Goal: Task Accomplishment & Management: Use online tool/utility

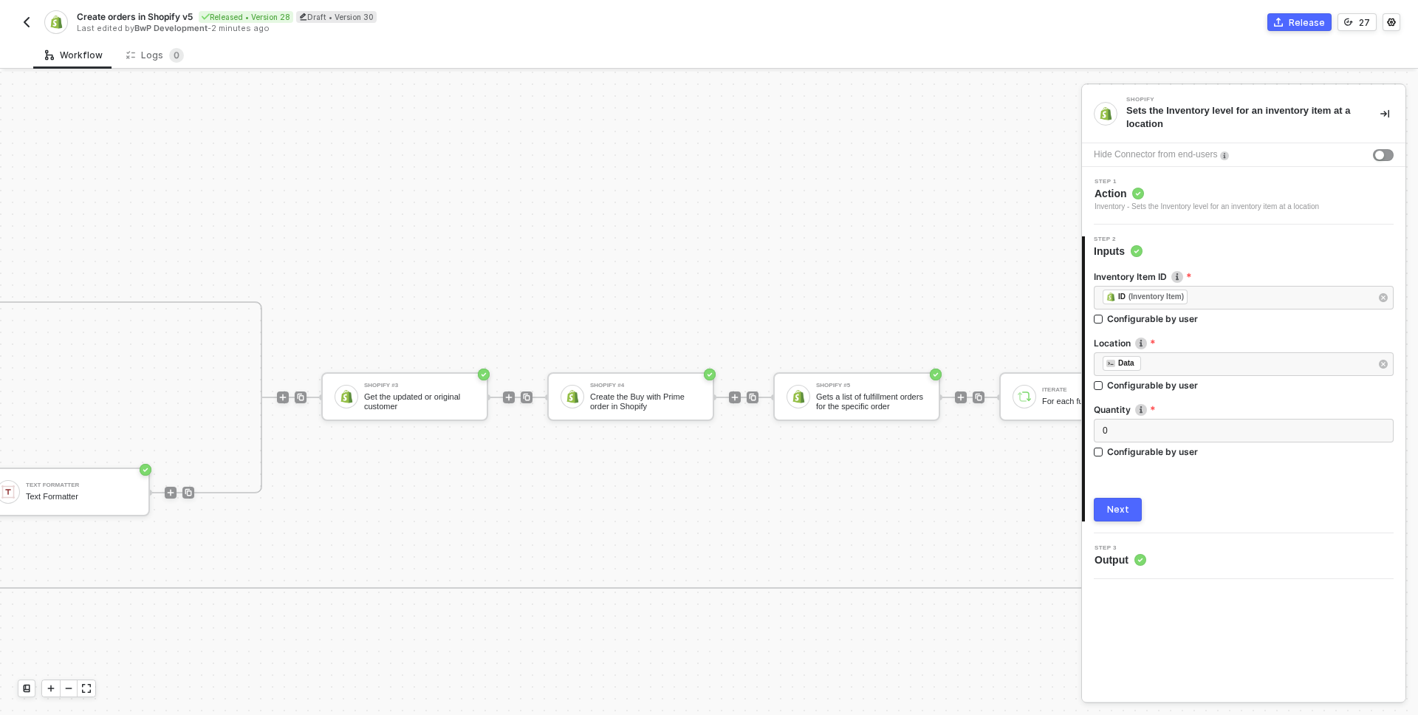
scroll to position [860, 3576]
click at [625, 389] on div "Shopify #4 Create the Buy with Prime order in Shopify" at bounding box center [642, 397] width 111 height 28
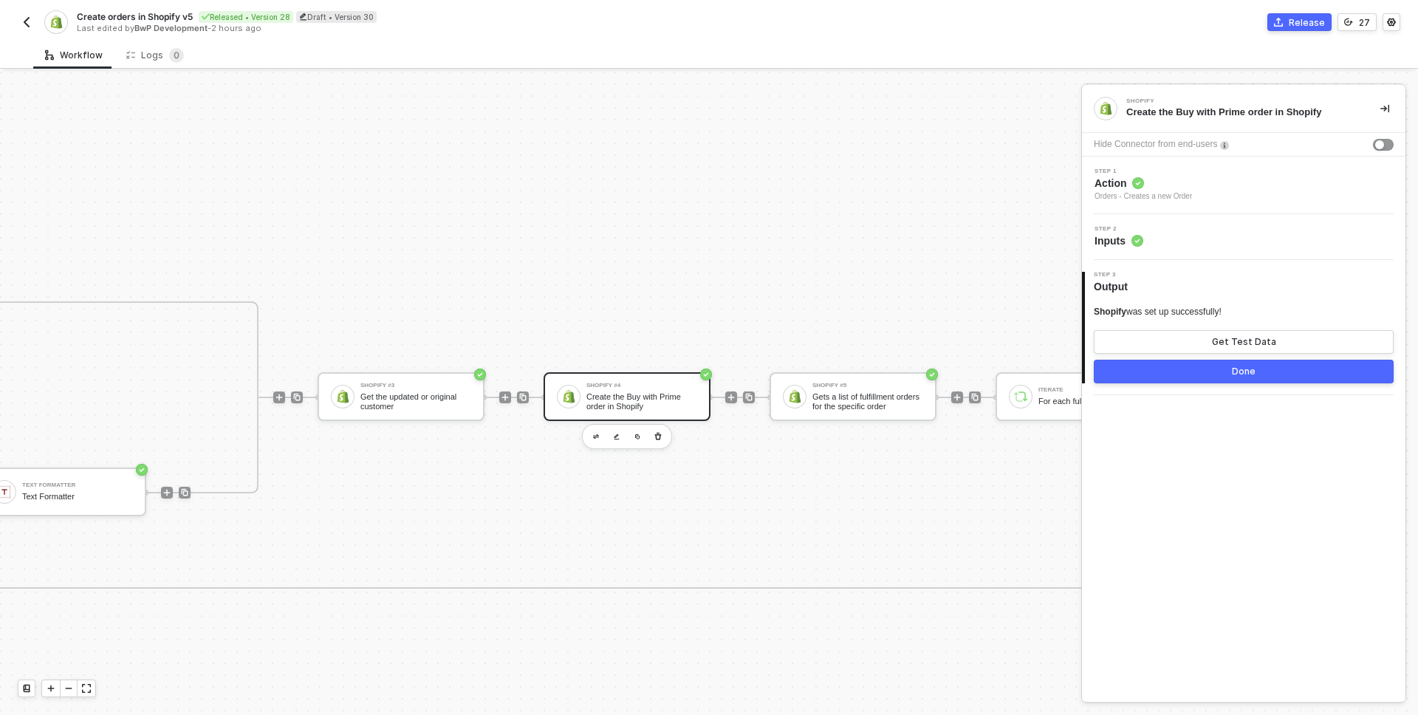
click at [1172, 237] on div "Step 2 Inputs" at bounding box center [1246, 237] width 320 height 22
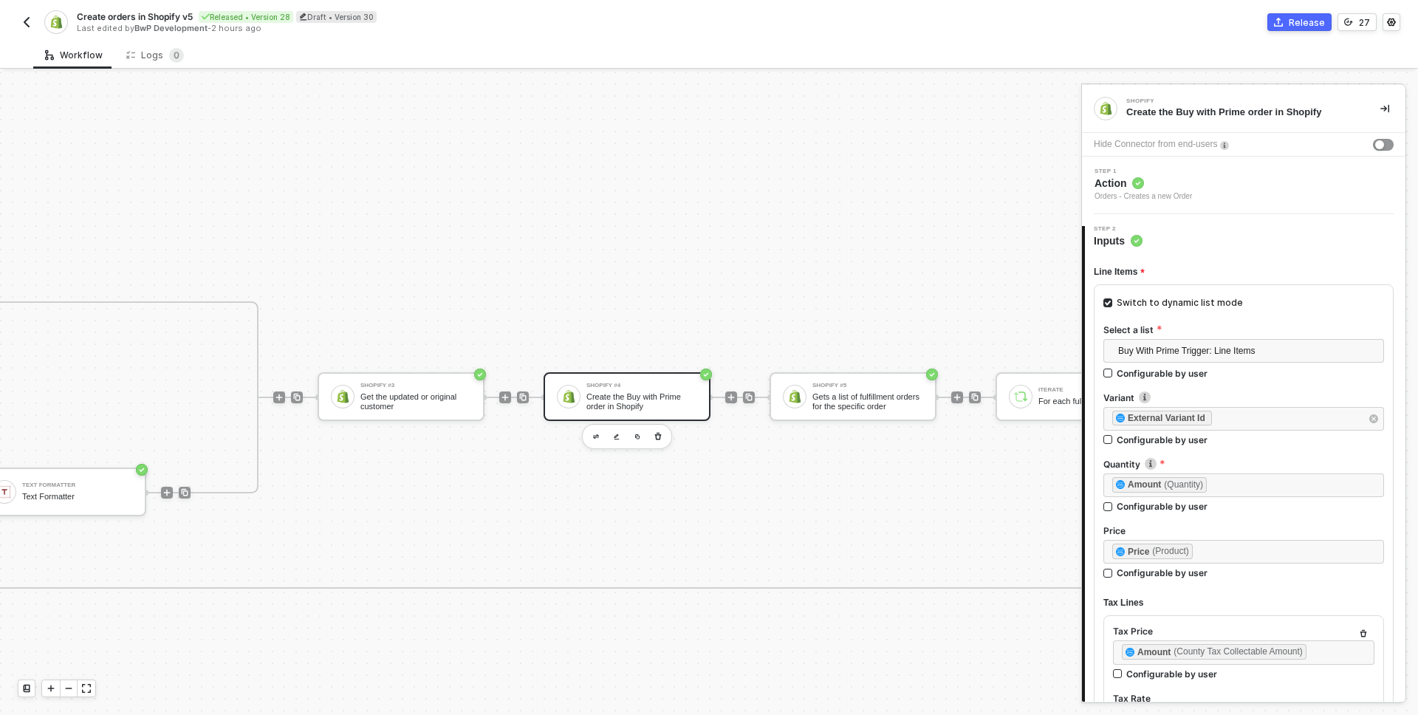
click at [1192, 187] on span "Action" at bounding box center [1144, 183] width 98 height 15
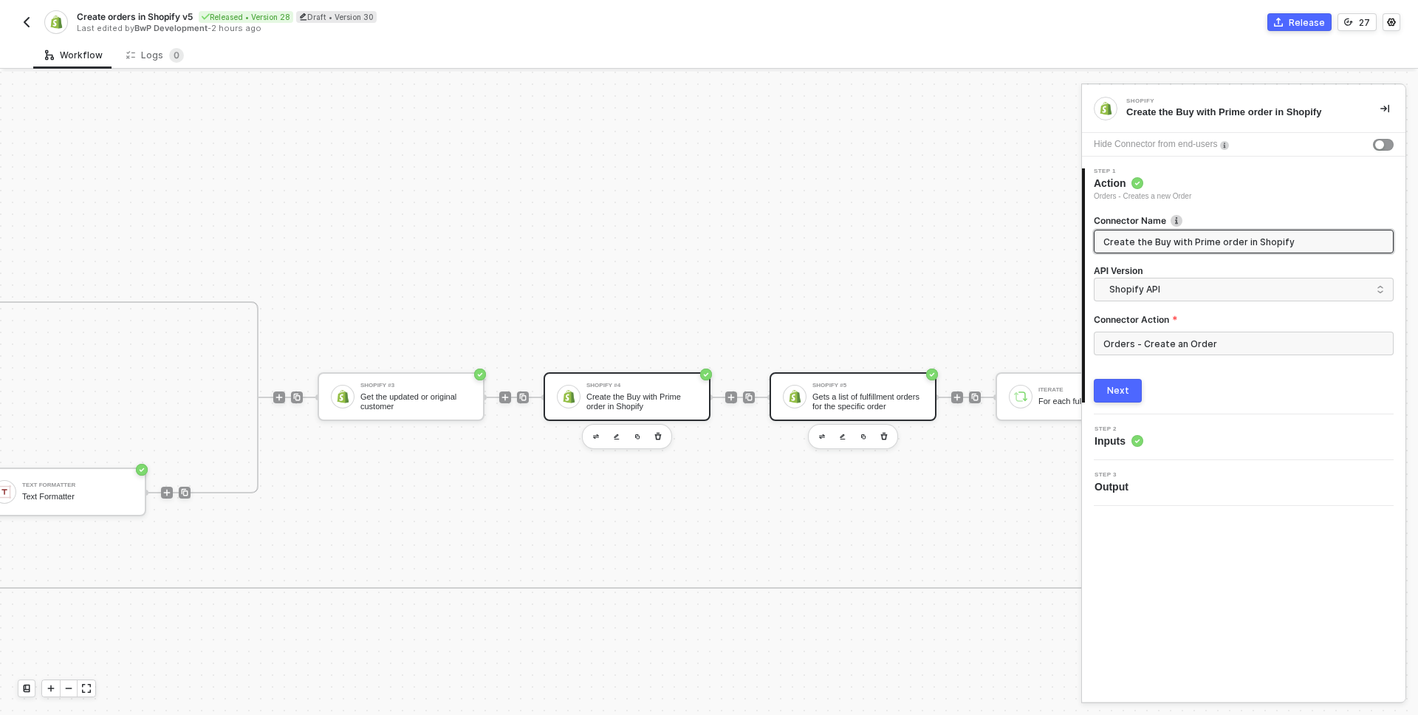
click at [875, 383] on div "Shopify #5" at bounding box center [868, 386] width 111 height 6
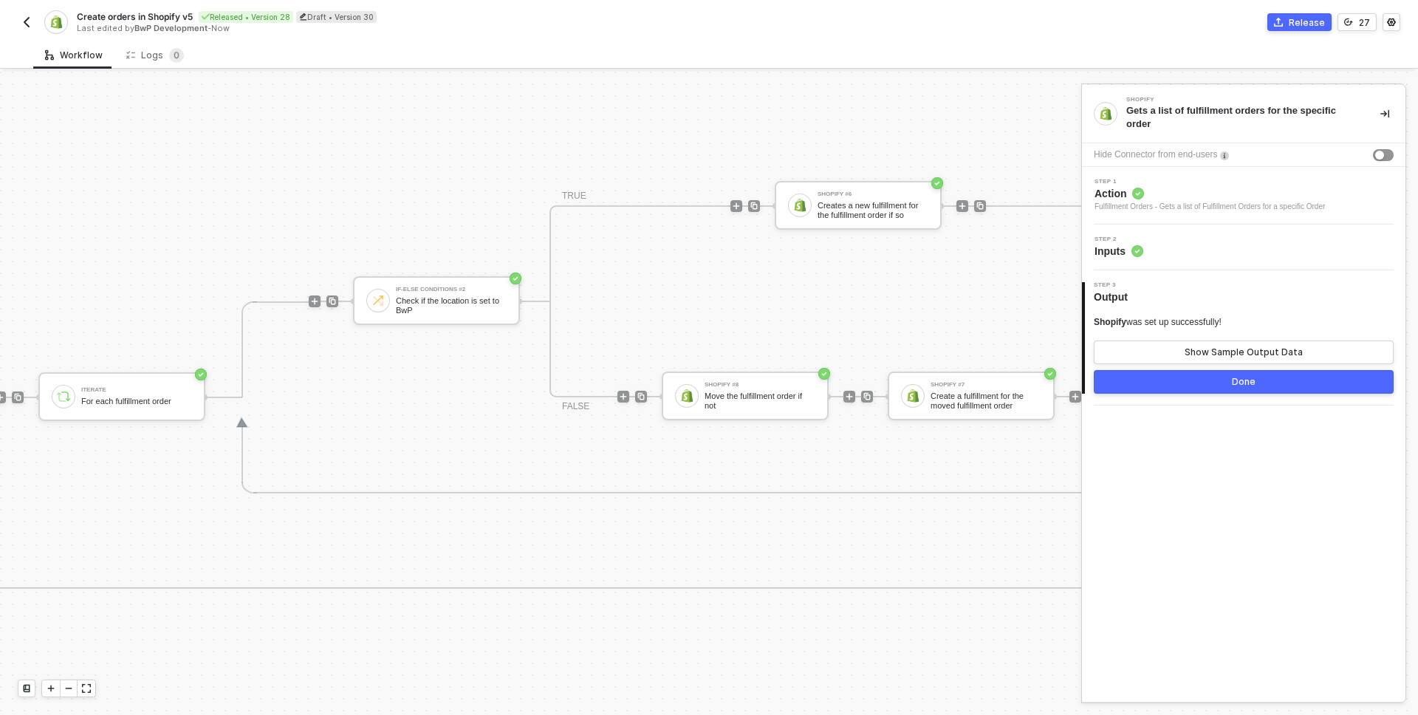
scroll to position [860, 4669]
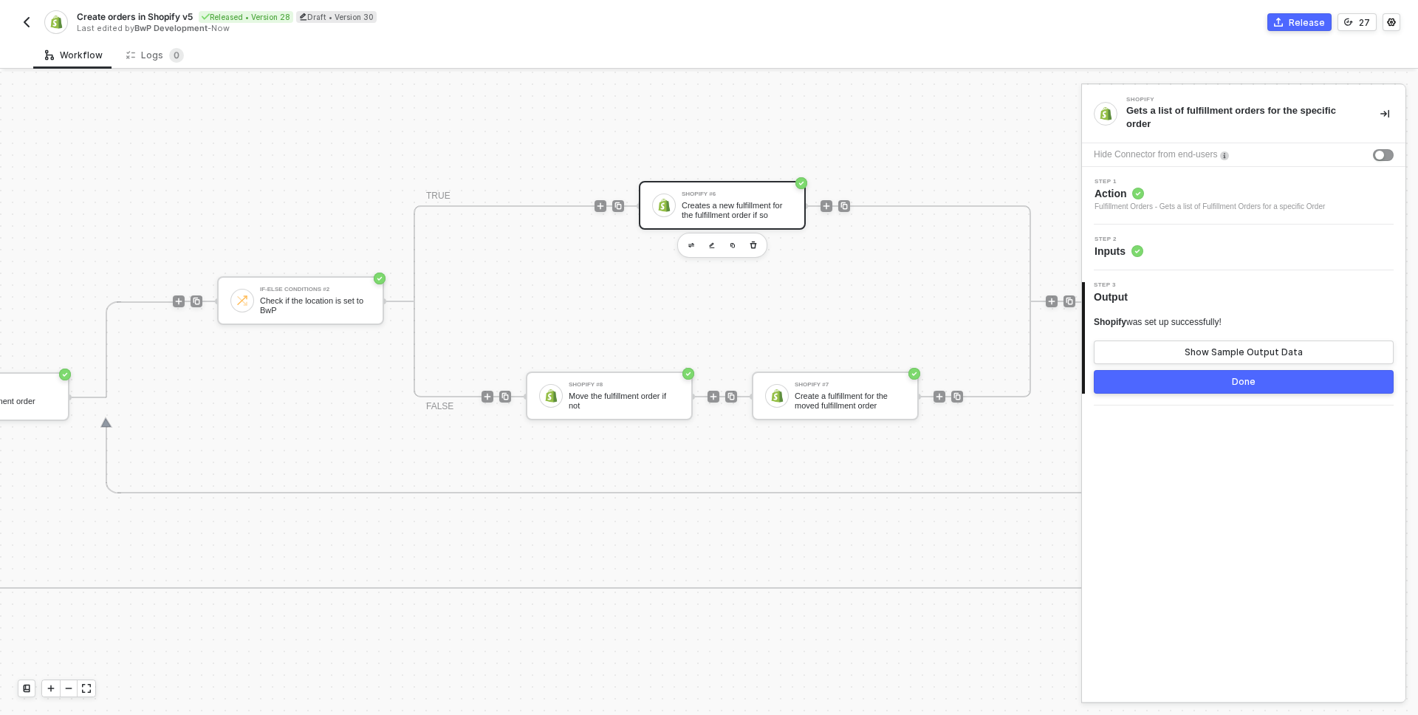
click at [760, 203] on div "Creates a new fulfillment for the fulfillment order if so" at bounding box center [737, 210] width 111 height 18
click at [1167, 251] on div "Step 2 Inputs" at bounding box center [1246, 247] width 320 height 22
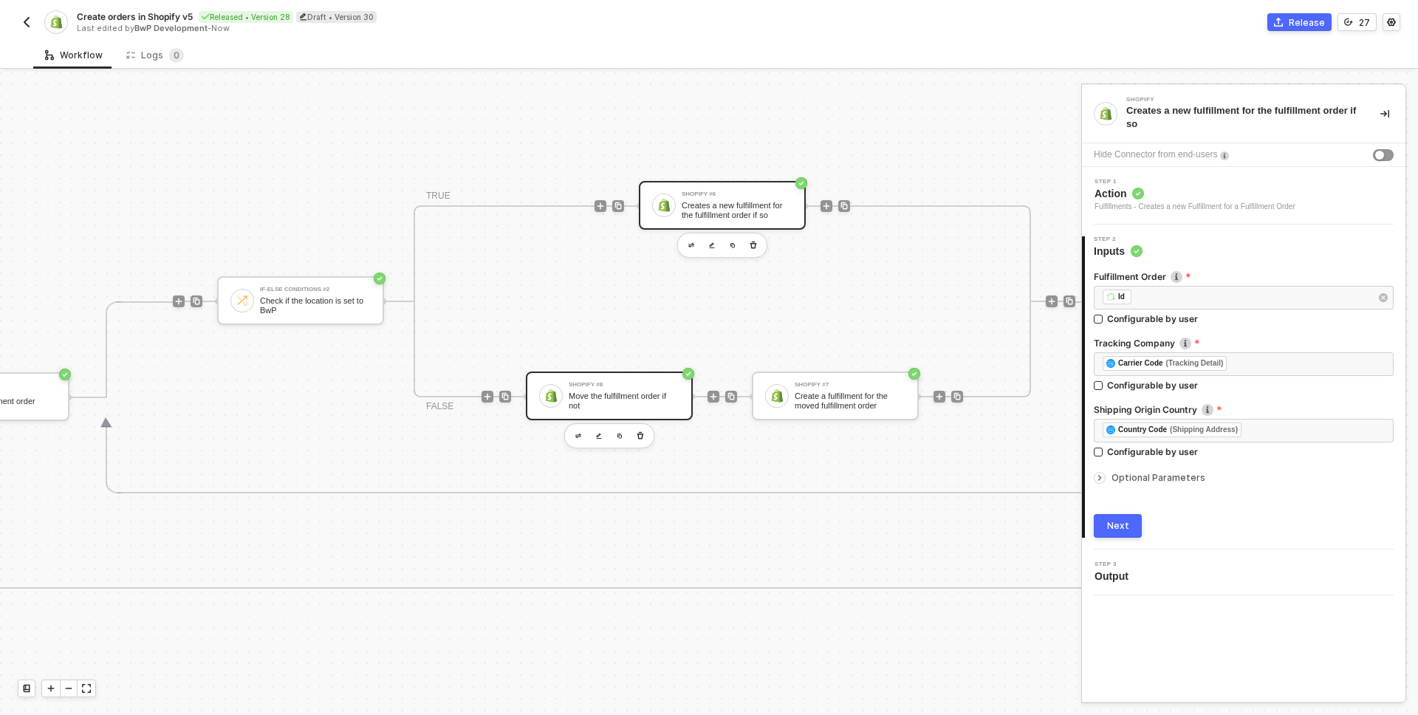
click at [623, 380] on div "Shopify #8 Move the fulfillment order if not" at bounding box center [609, 396] width 167 height 49
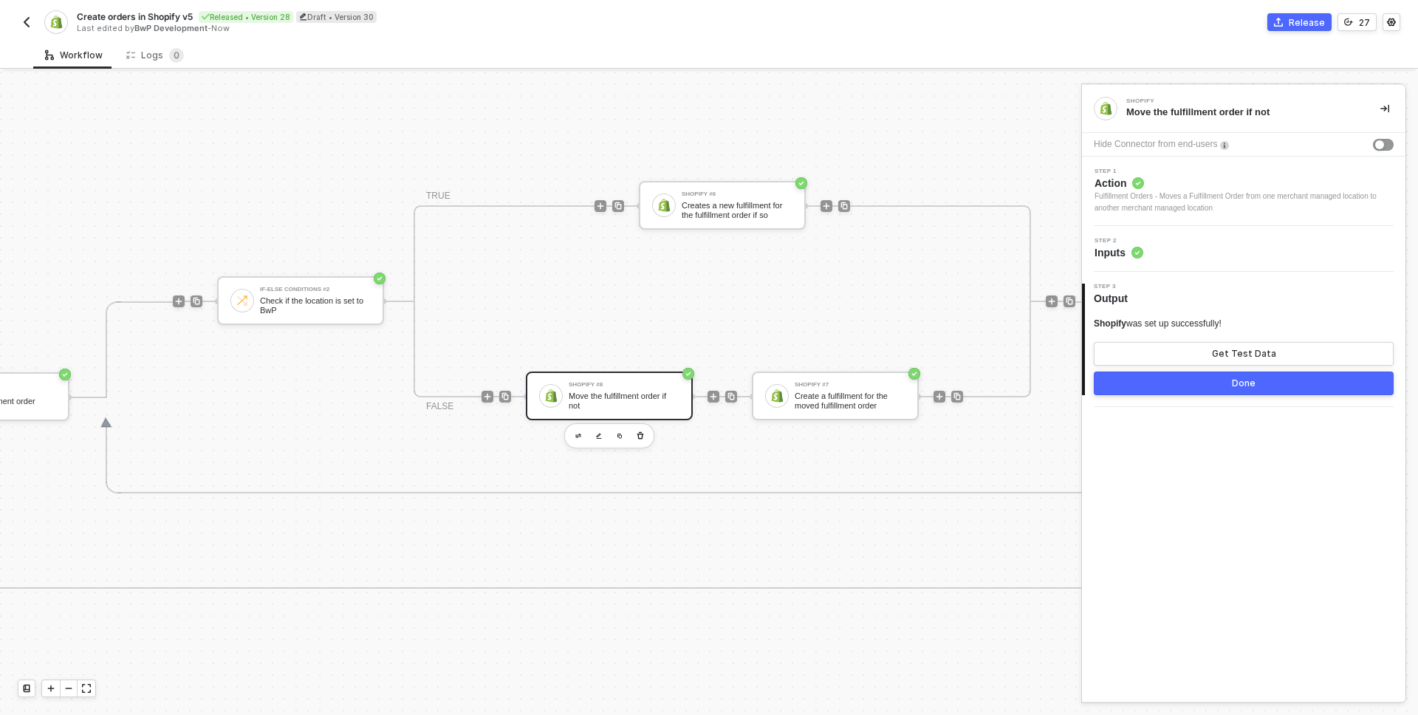
click at [1200, 244] on div "Step 2 Inputs" at bounding box center [1246, 249] width 320 height 22
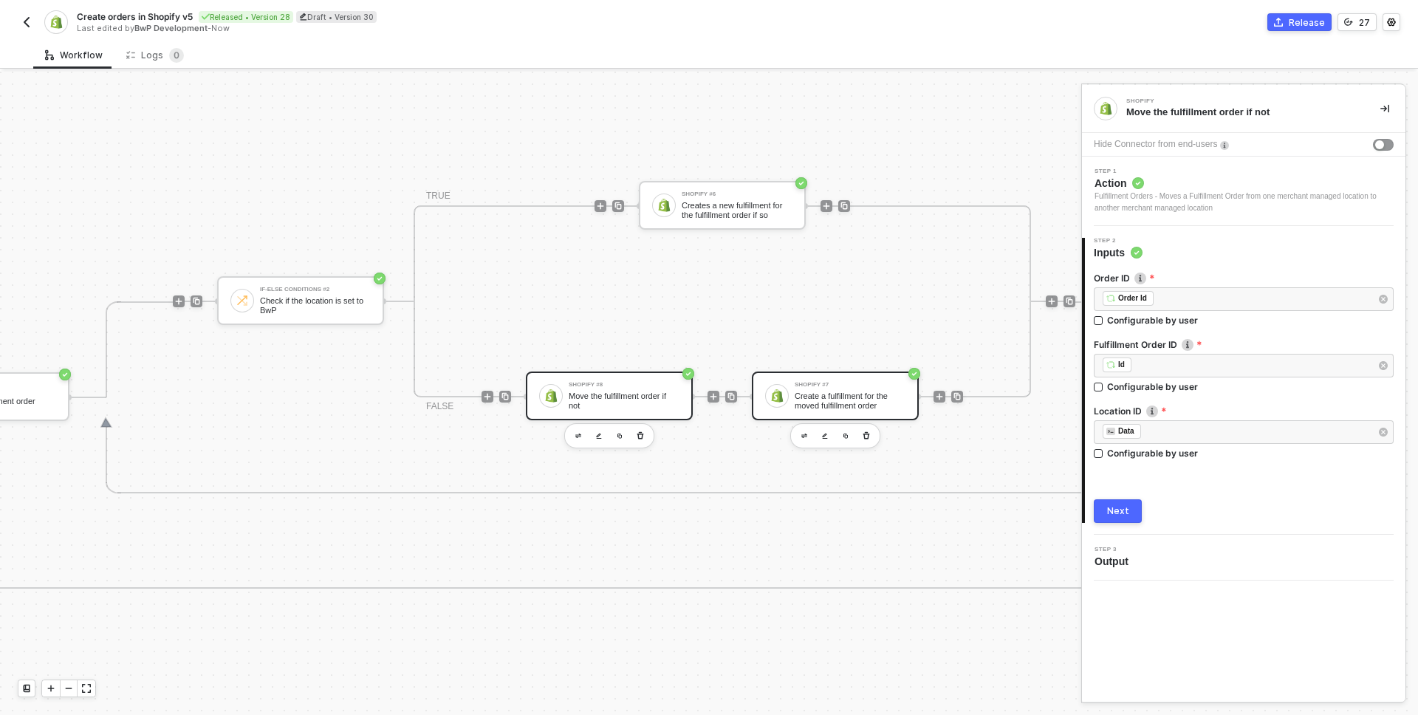
click at [887, 379] on div "Shopify #7 Create a fulfillment for the moved fulfillment order" at bounding box center [835, 396] width 167 height 49
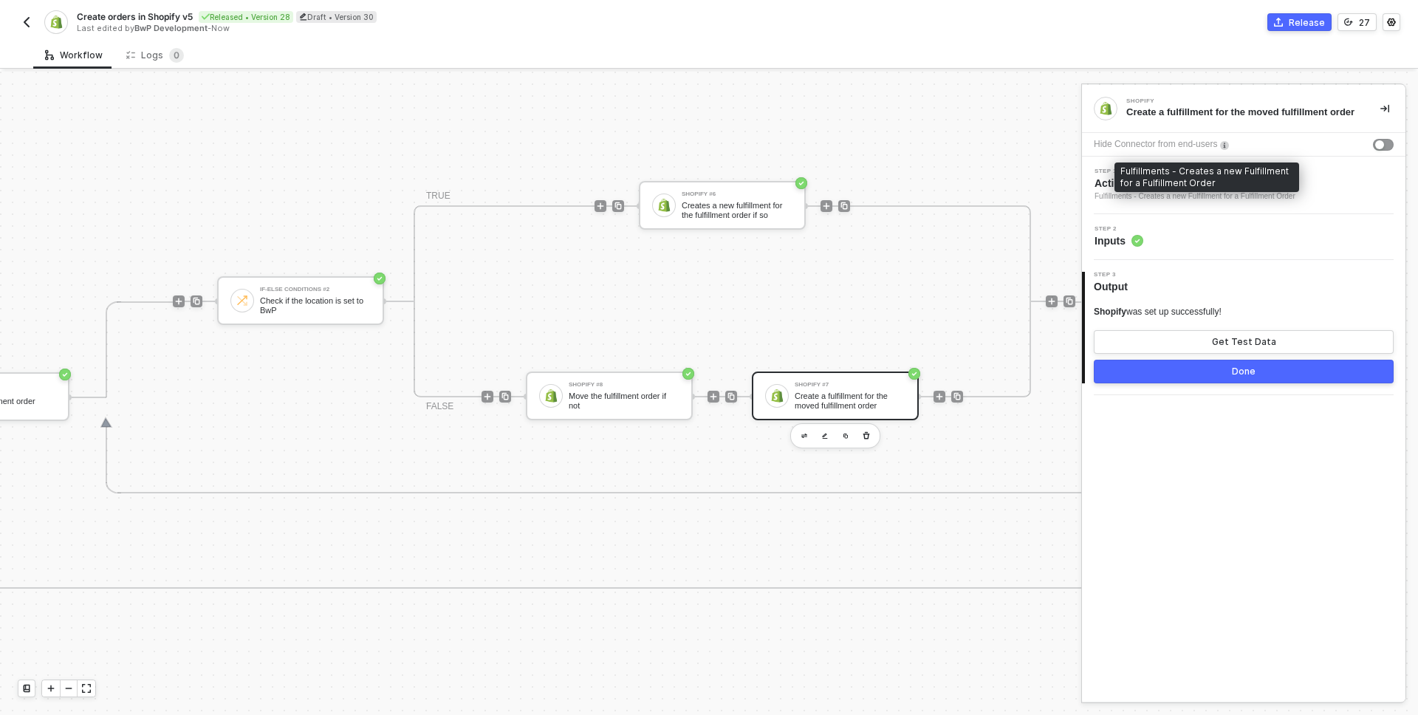
click at [1191, 202] on div "Fulfillments - Creates a new Fulfillment for a Fulfillment Order" at bounding box center [1195, 197] width 201 height 12
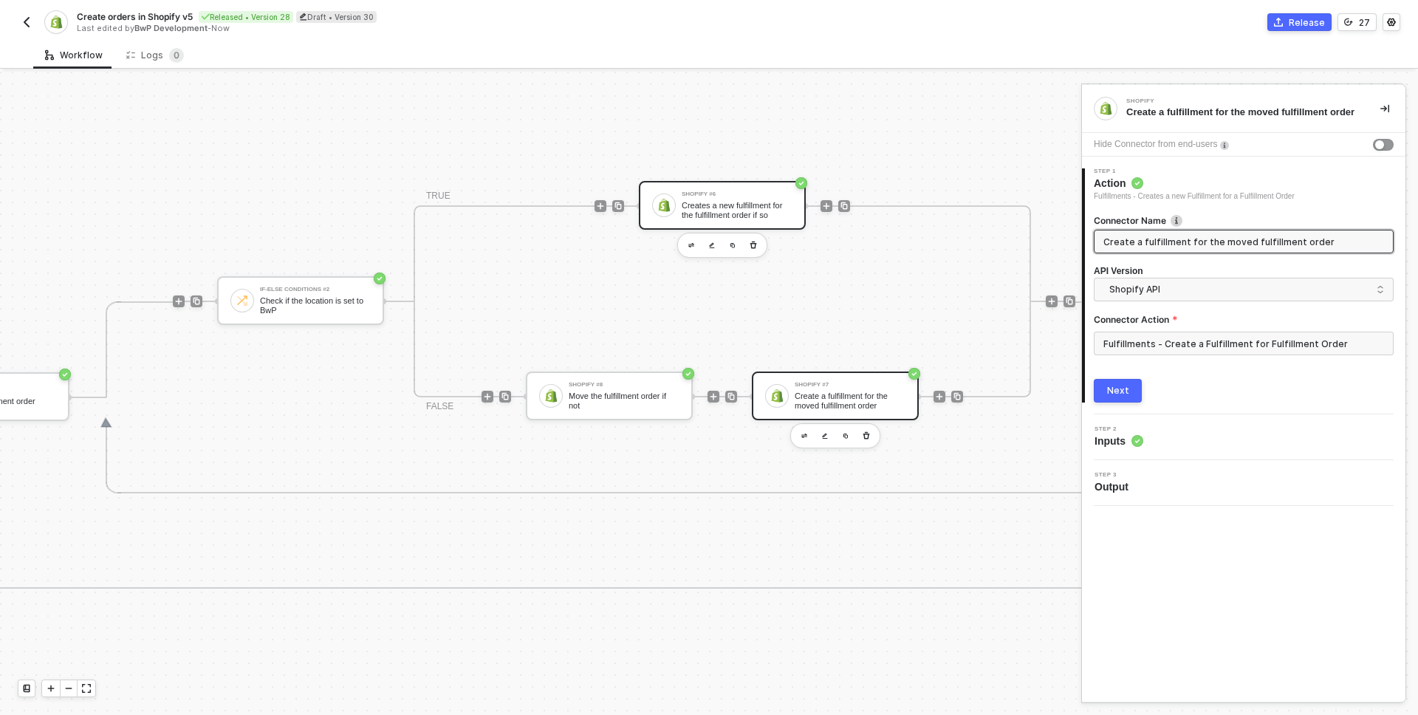
click at [703, 209] on div "Creates a new fulfillment for the fulfillment order if so" at bounding box center [737, 210] width 111 height 18
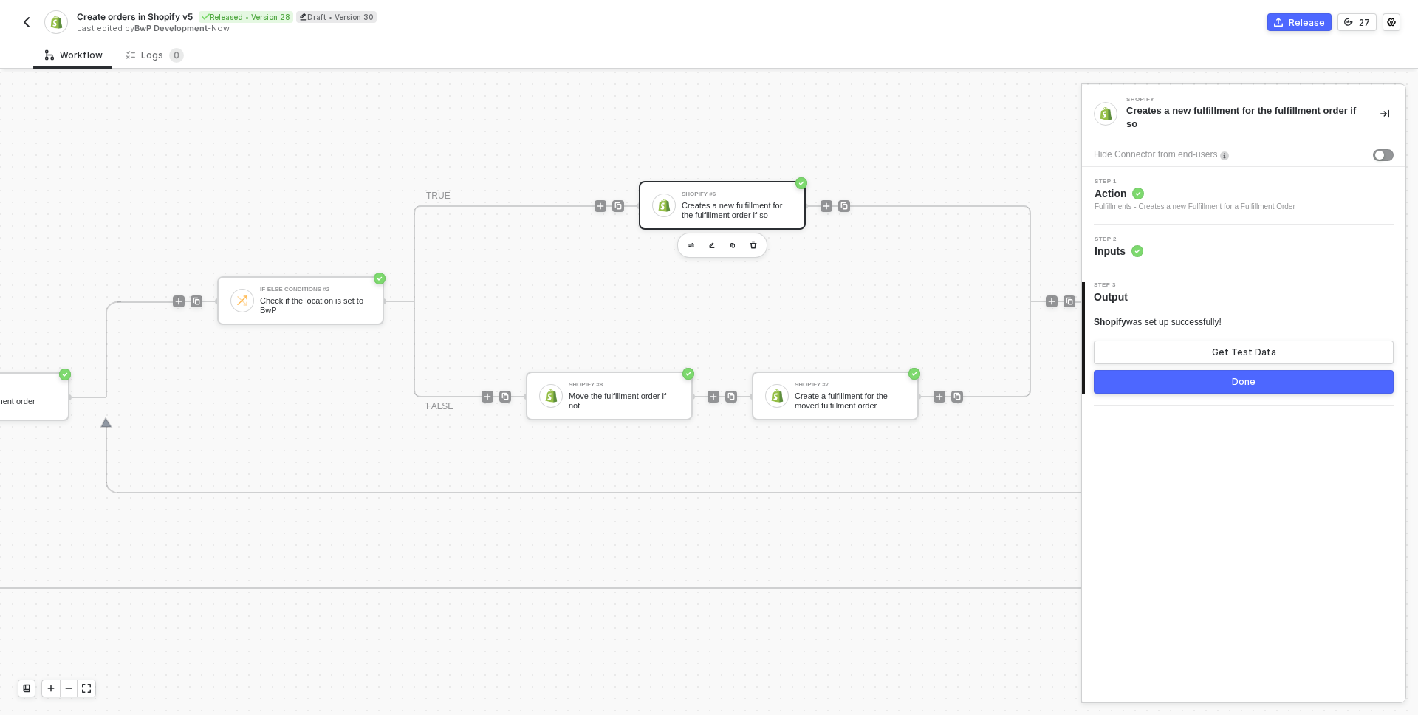
click at [1148, 205] on div "Fulfillments - Creates a new Fulfillment for a Fulfillment Order" at bounding box center [1195, 207] width 201 height 12
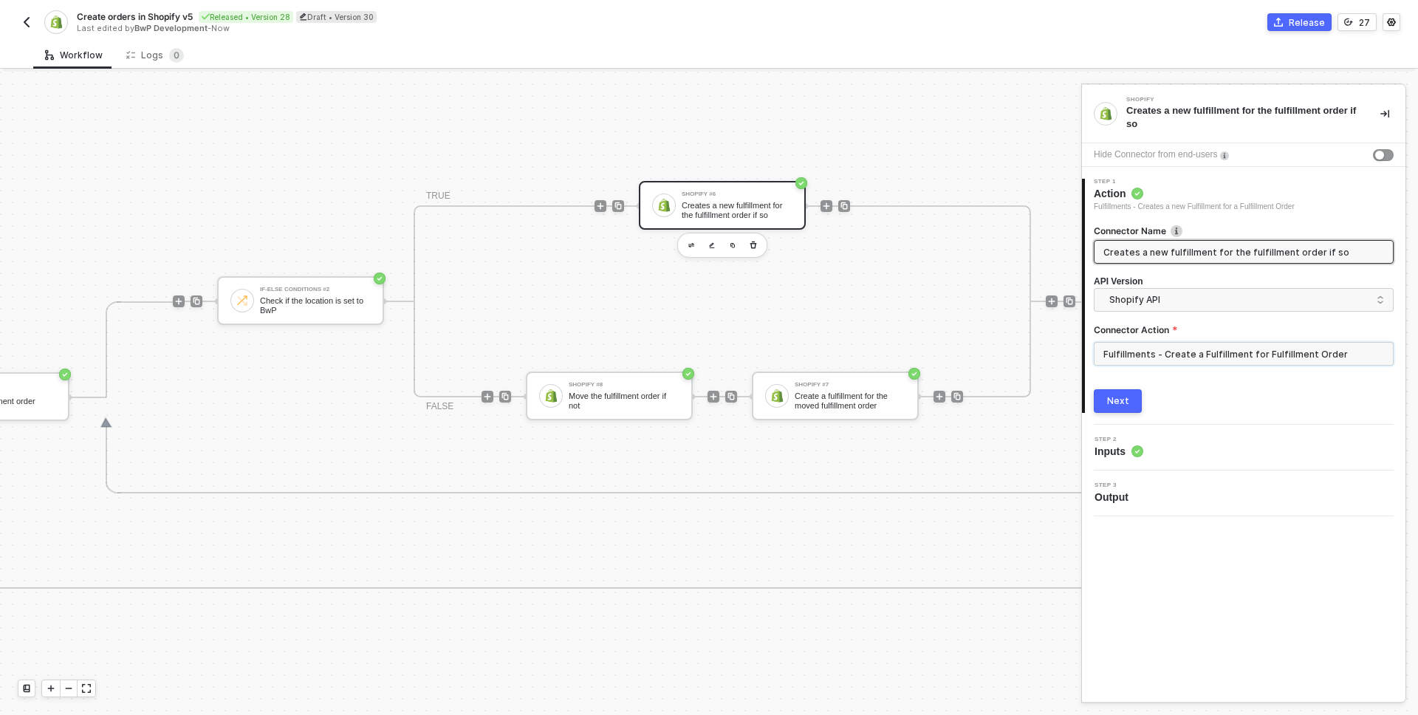
click at [1186, 346] on input "Fulfillments - Create a Fulfillment for Fulfillment Order" at bounding box center [1244, 354] width 300 height 24
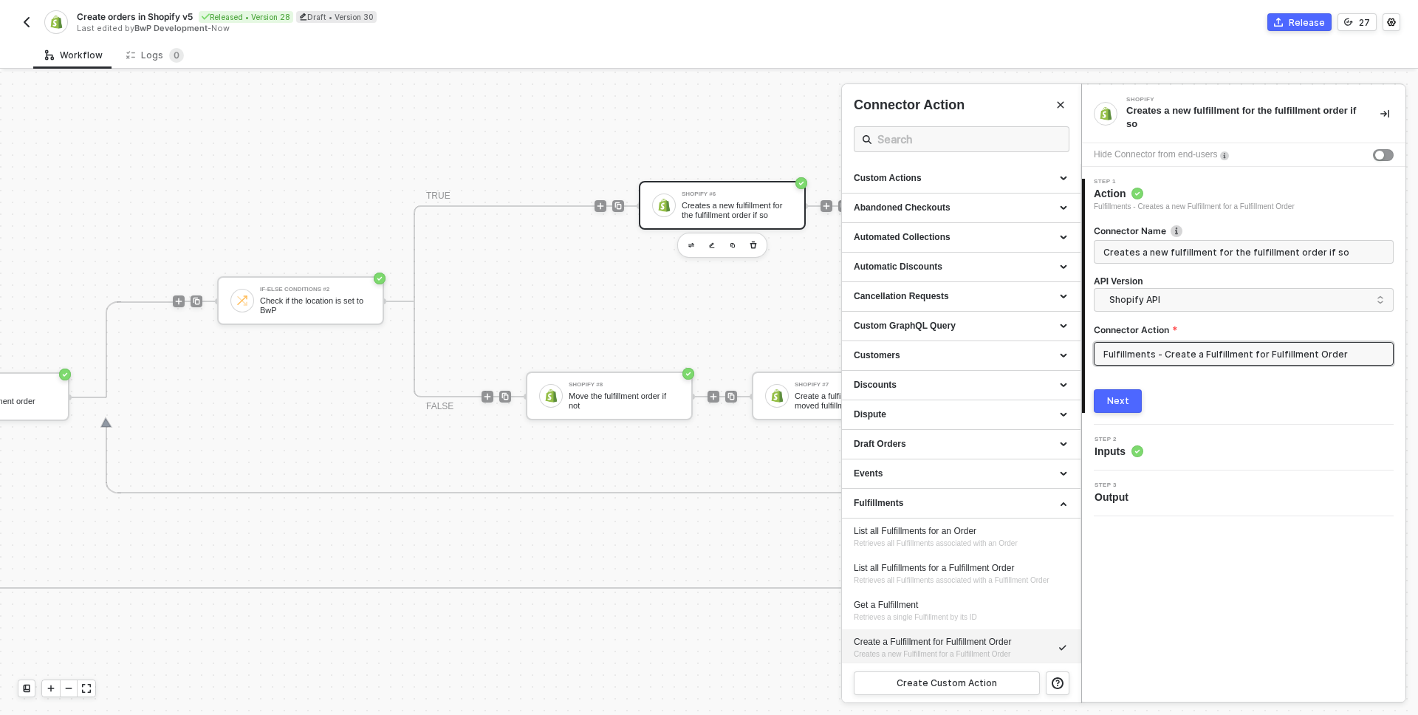
click at [626, 393] on div at bounding box center [709, 393] width 1418 height 643
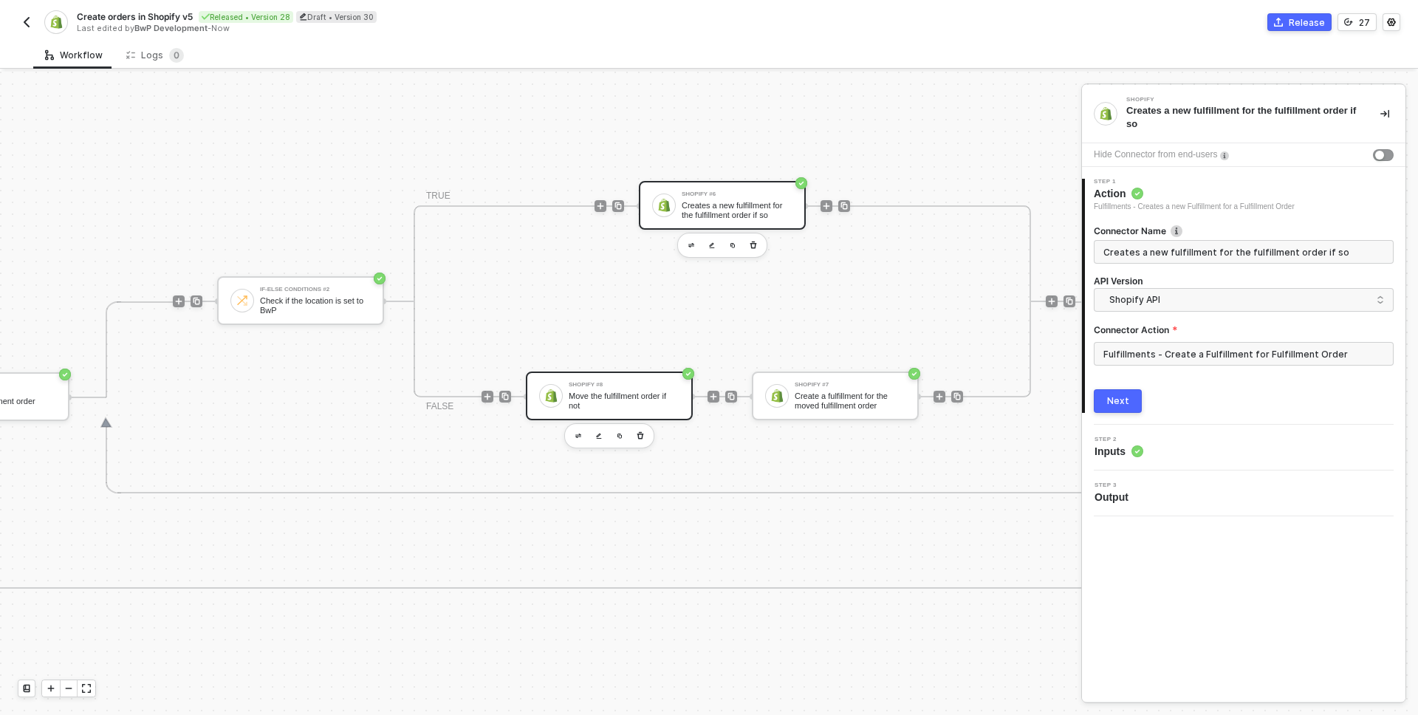
click at [629, 386] on div "Shopify #8" at bounding box center [624, 385] width 111 height 6
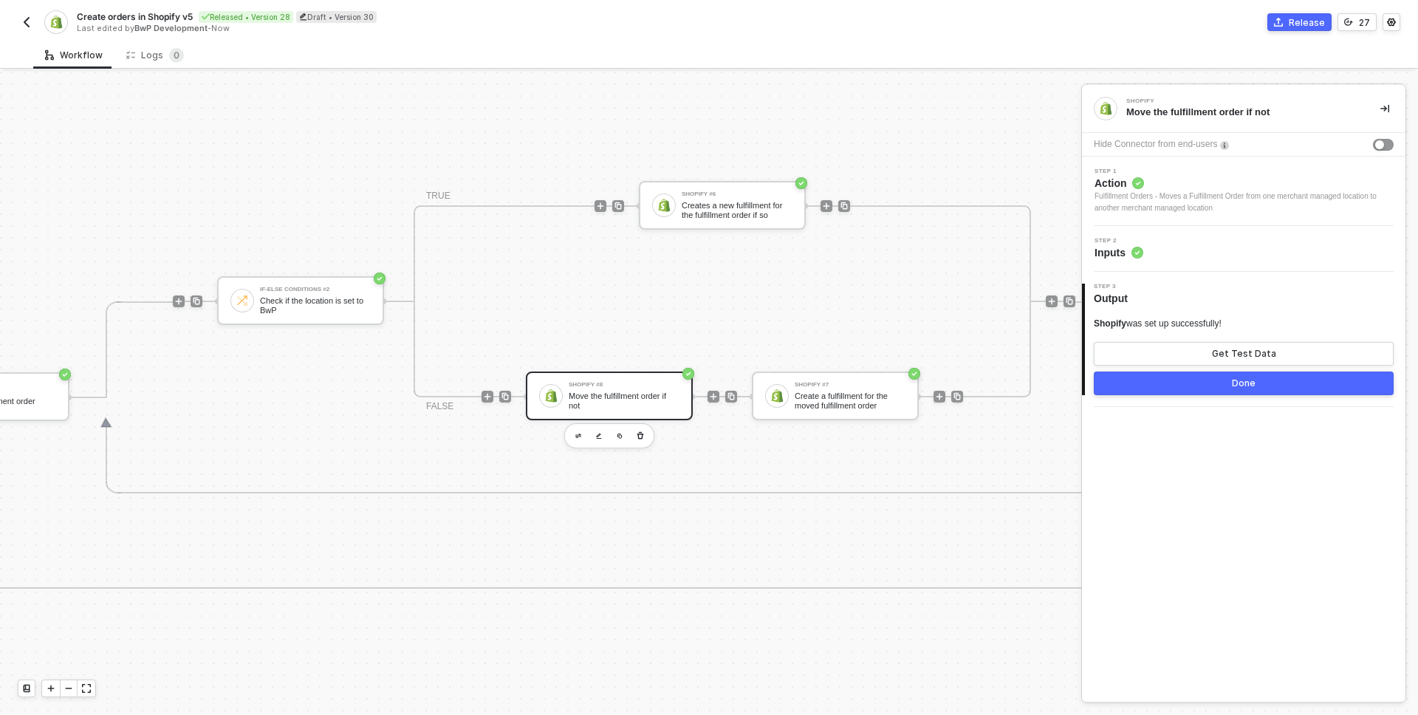
click at [1187, 184] on span "Action" at bounding box center [1244, 183] width 299 height 15
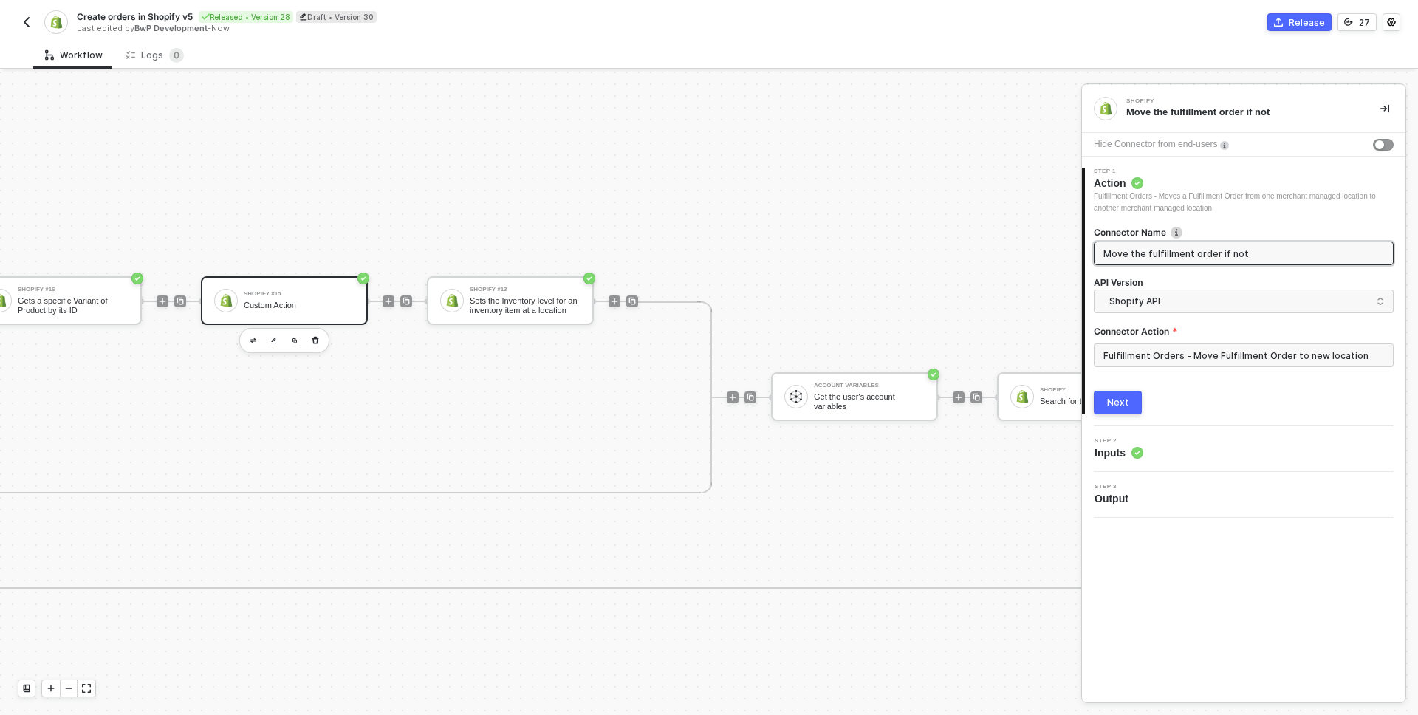
scroll to position [860, 1123]
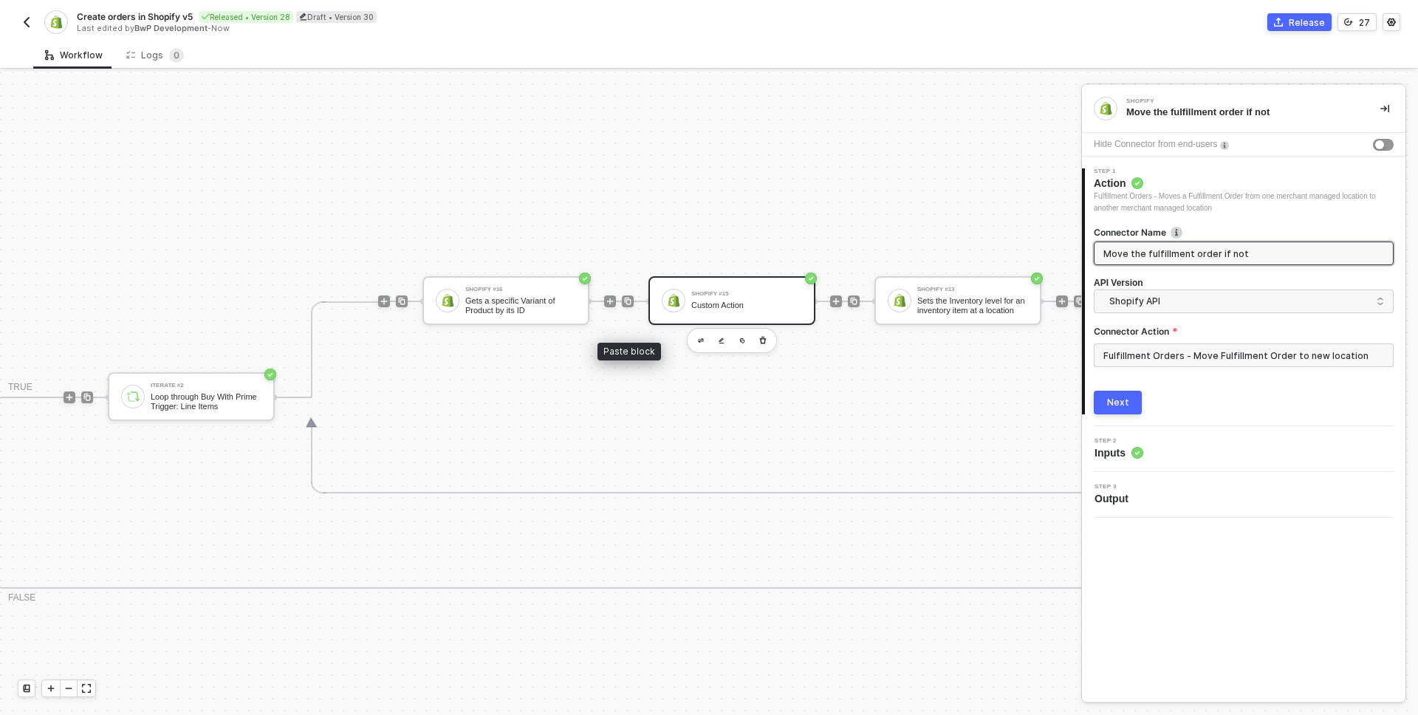
click at [706, 296] on div "Shopify #15" at bounding box center [746, 294] width 111 height 6
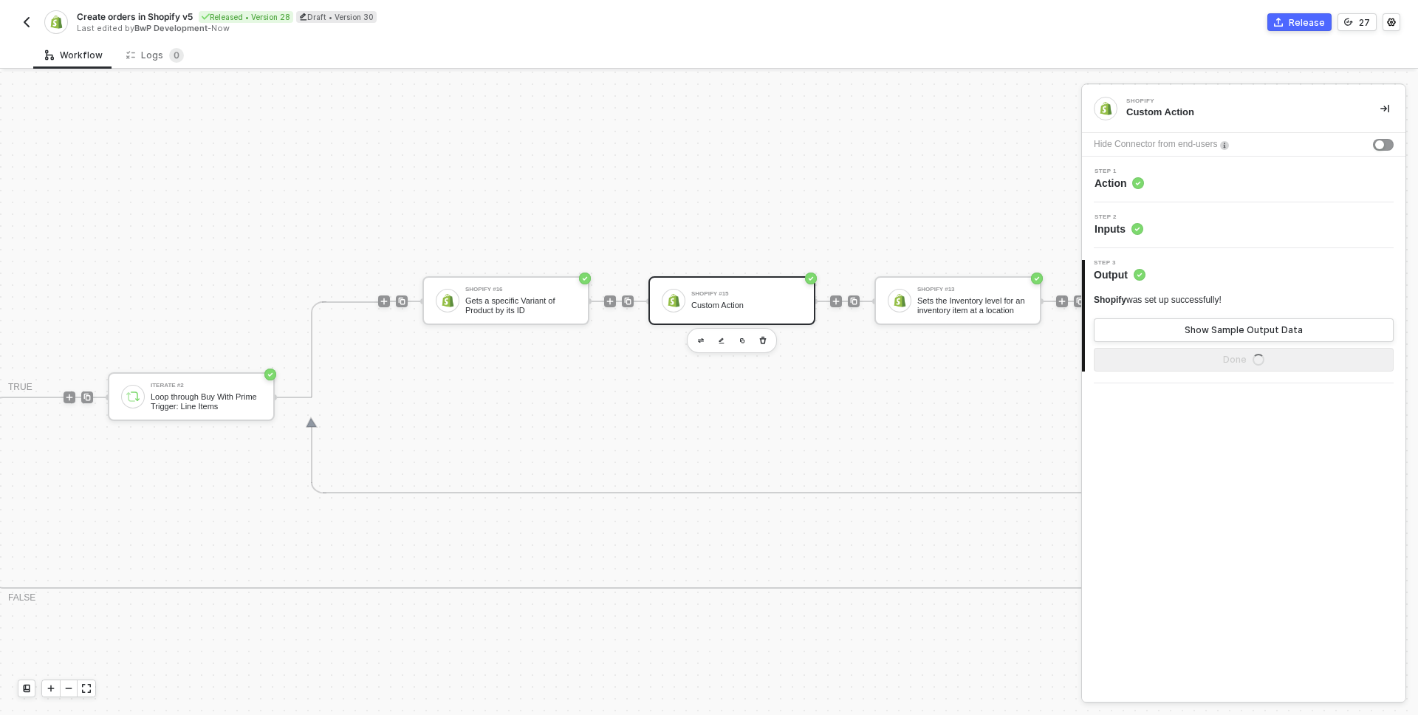
click at [1142, 174] on span "Step 1" at bounding box center [1119, 171] width 49 height 6
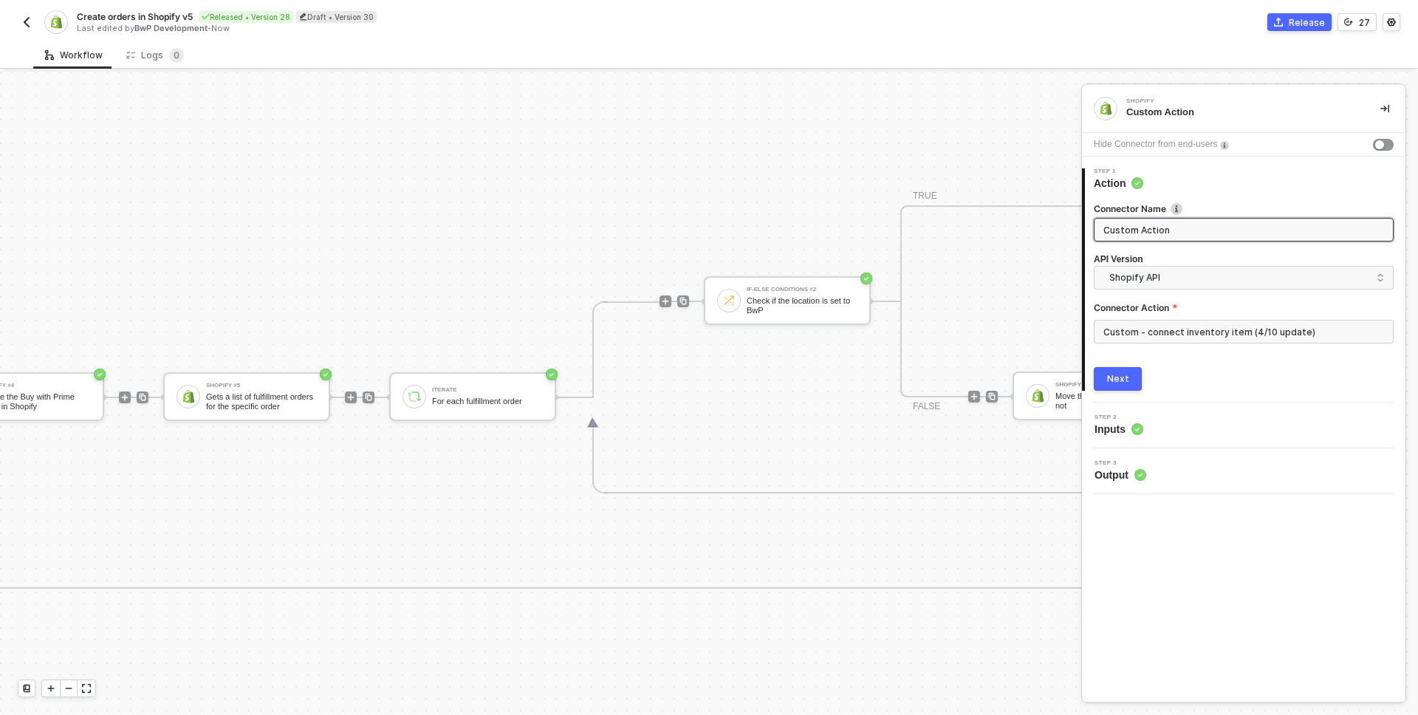
scroll to position [860, 4196]
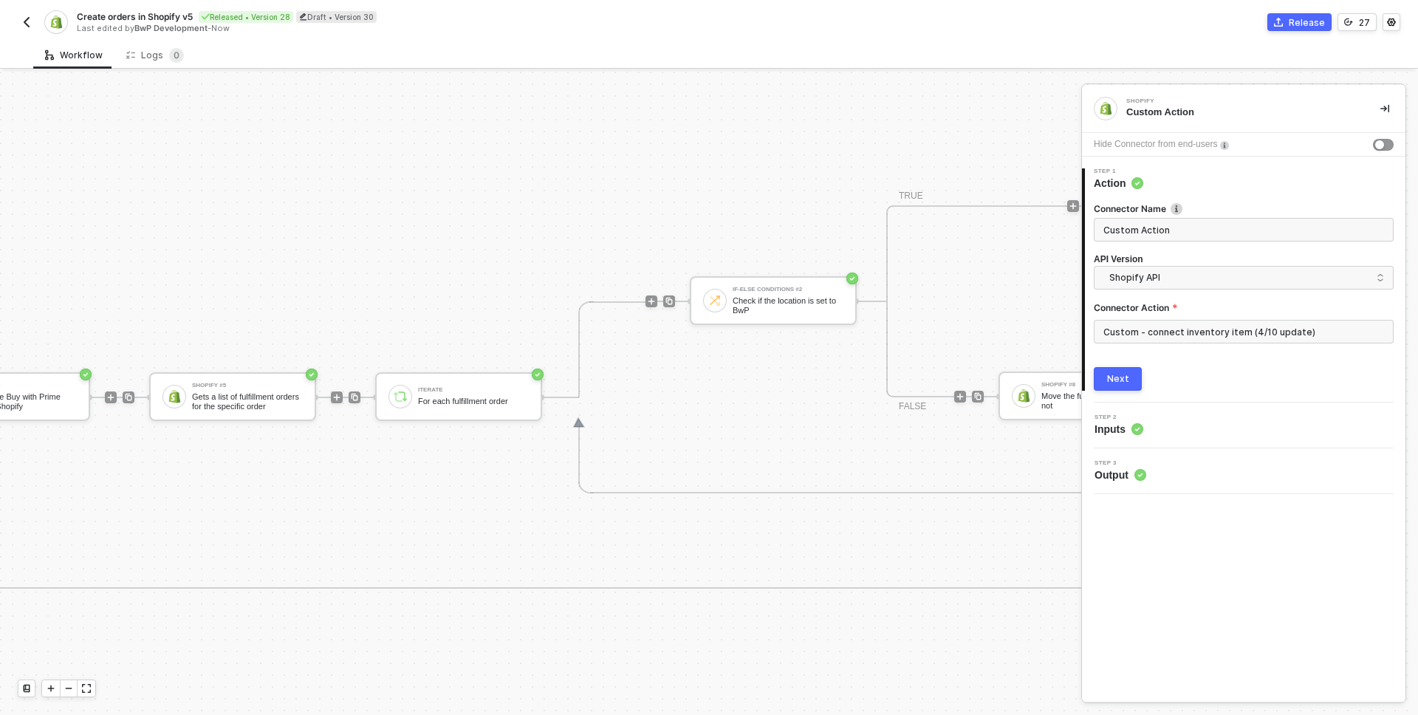
click at [21, 21] on img "button" at bounding box center [27, 22] width 12 height 12
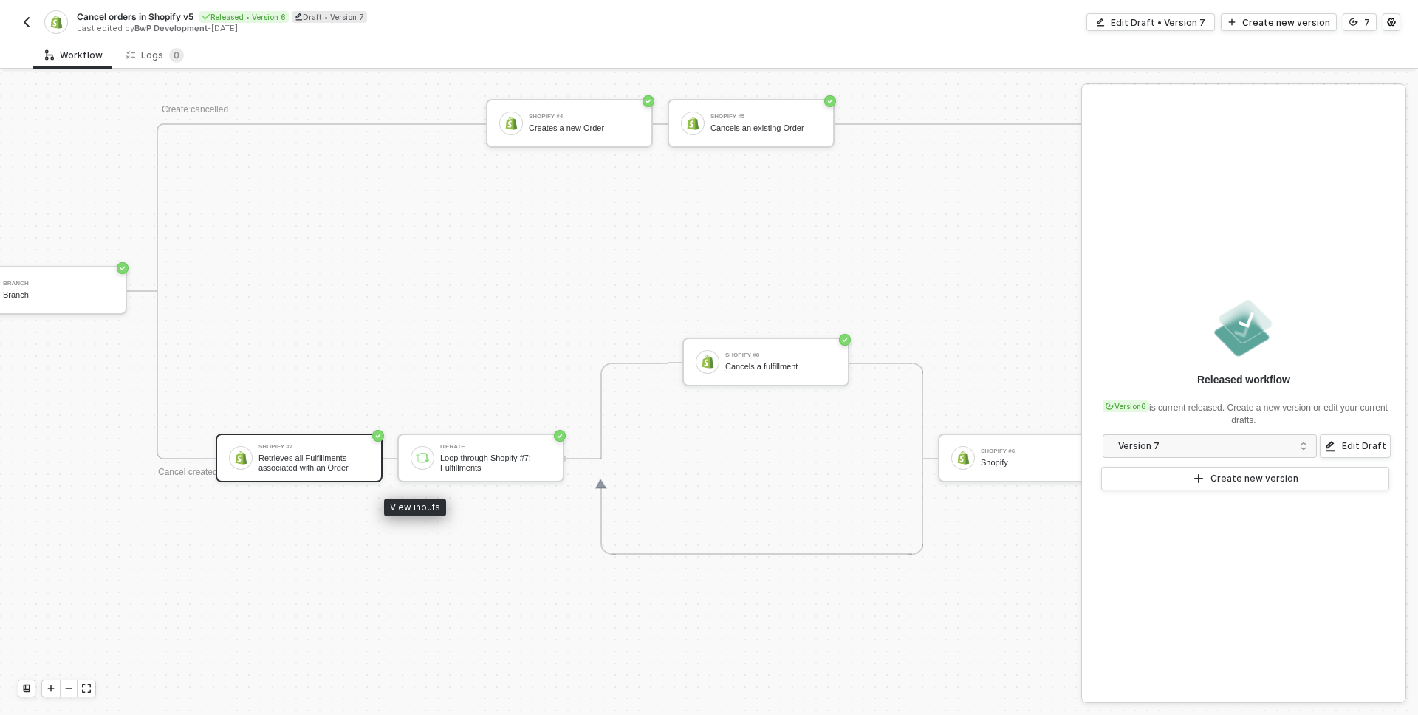
scroll to position [877, 1152]
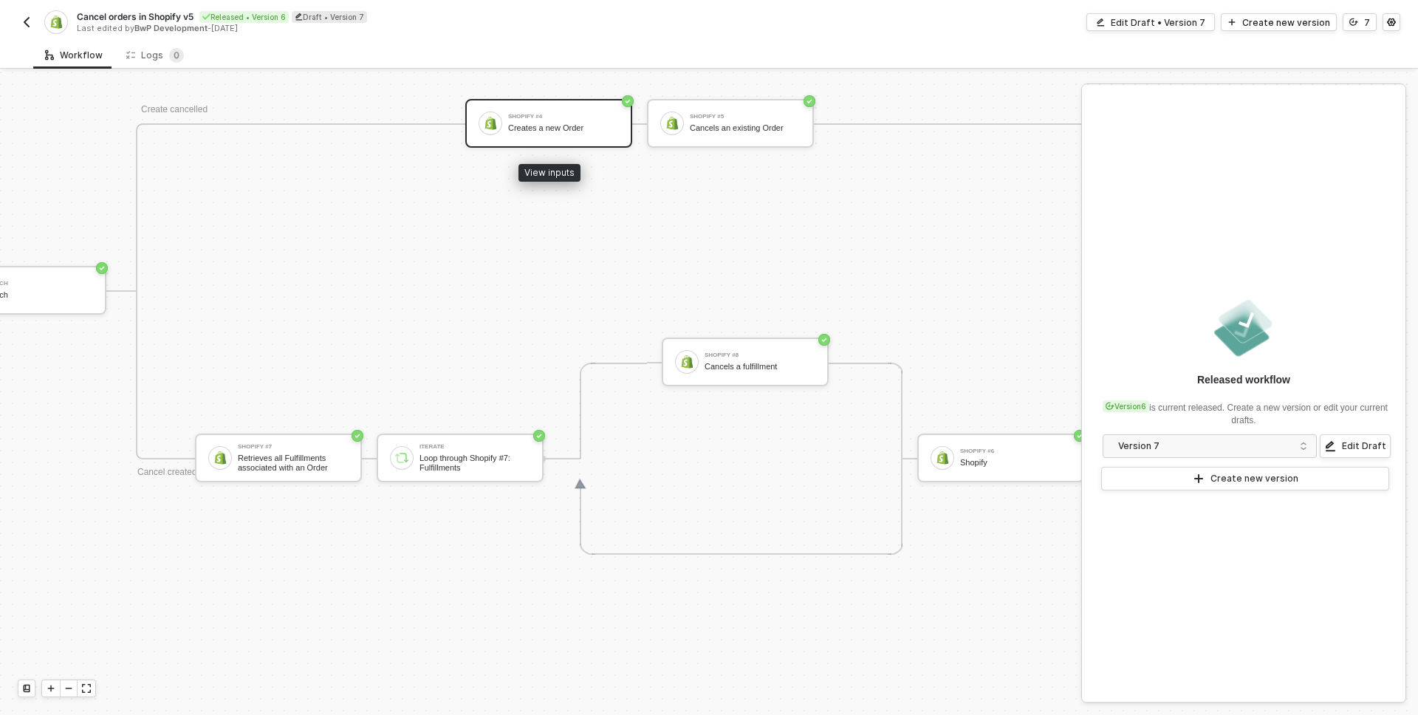
click at [565, 109] on div "Shopify #4 Creates a new Order" at bounding box center [563, 123] width 111 height 28
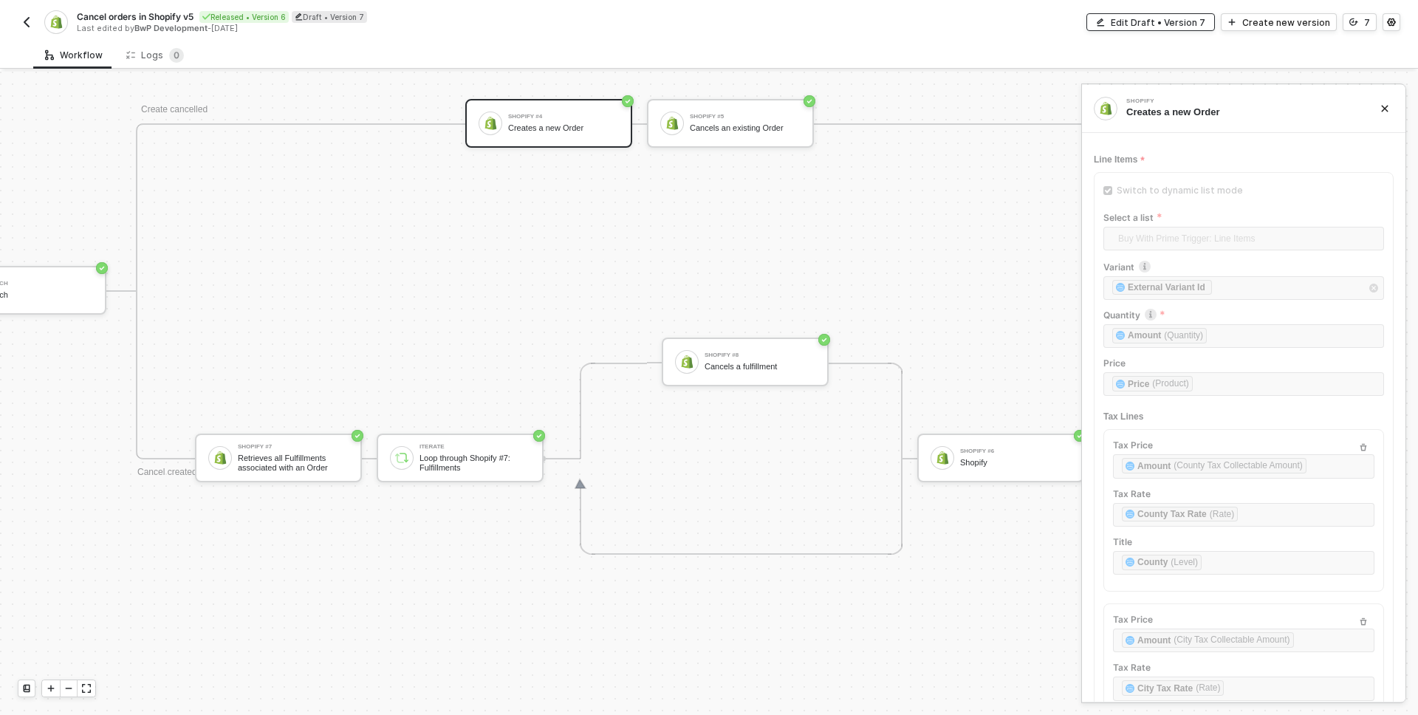
click at [1155, 18] on div "Edit Draft • Version 7" at bounding box center [1158, 22] width 95 height 13
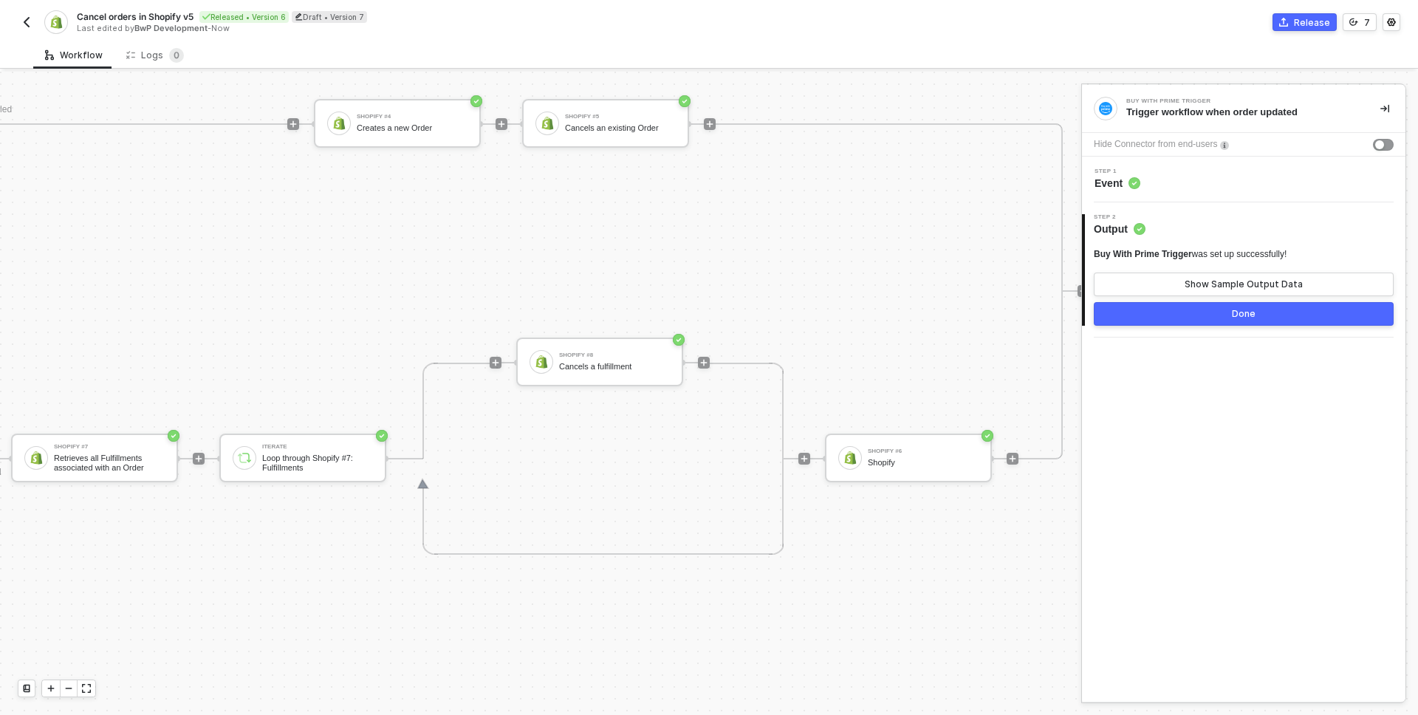
scroll to position [877, 1475]
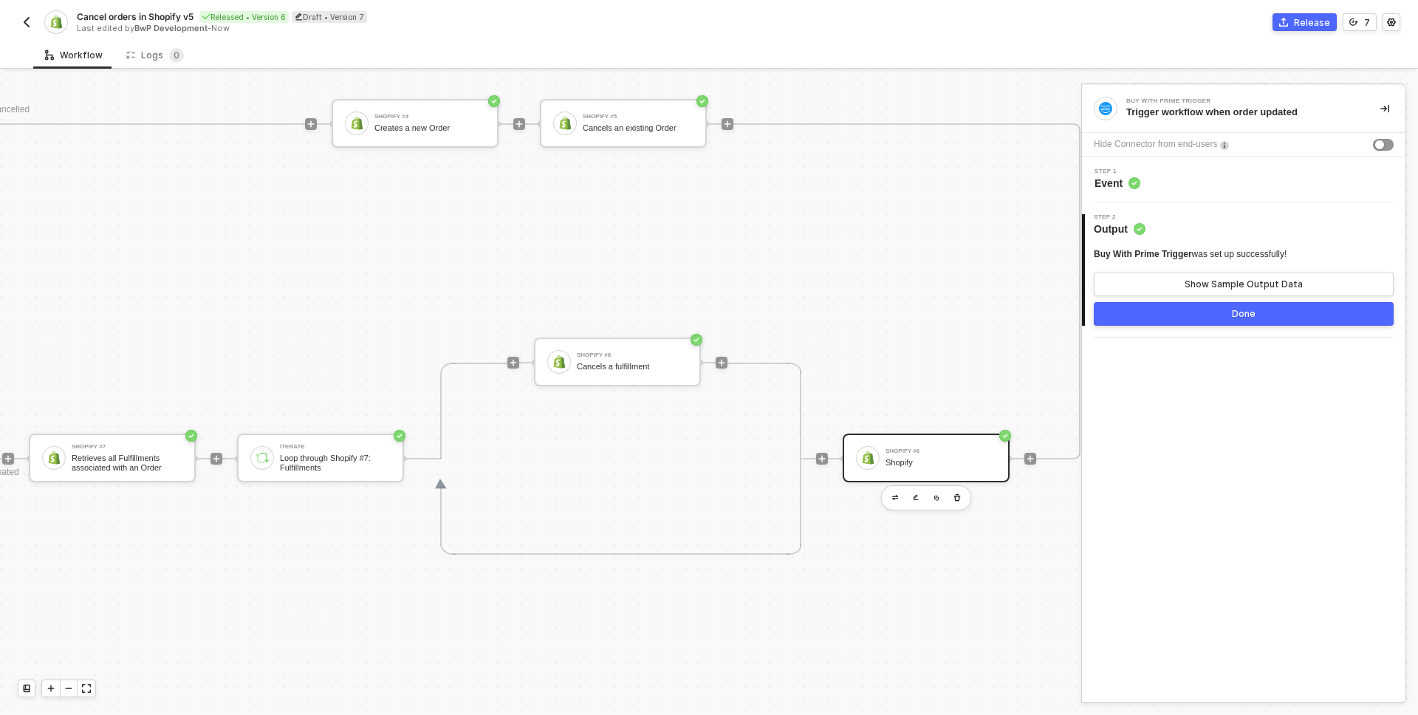
click at [883, 441] on div "Shopify #6 Shopify" at bounding box center [926, 458] width 167 height 49
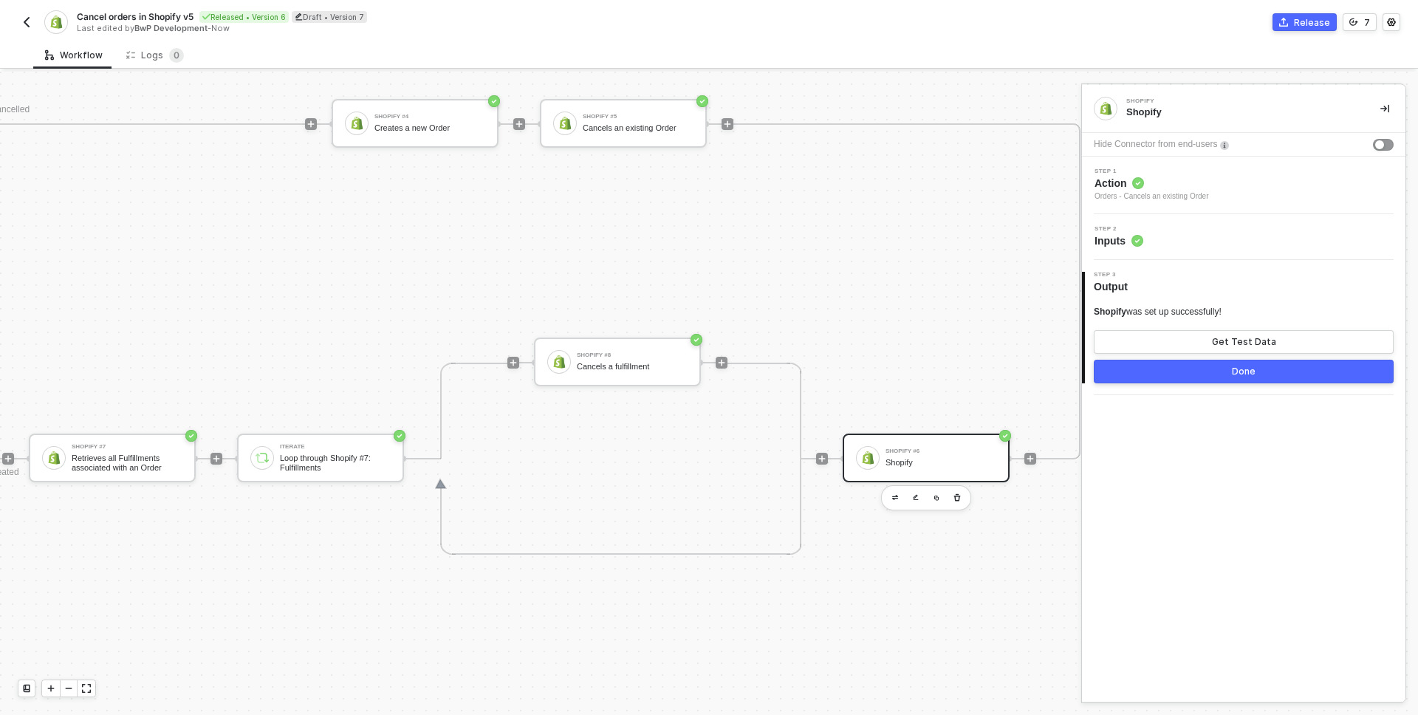
click at [1183, 179] on span "Action" at bounding box center [1152, 183] width 115 height 15
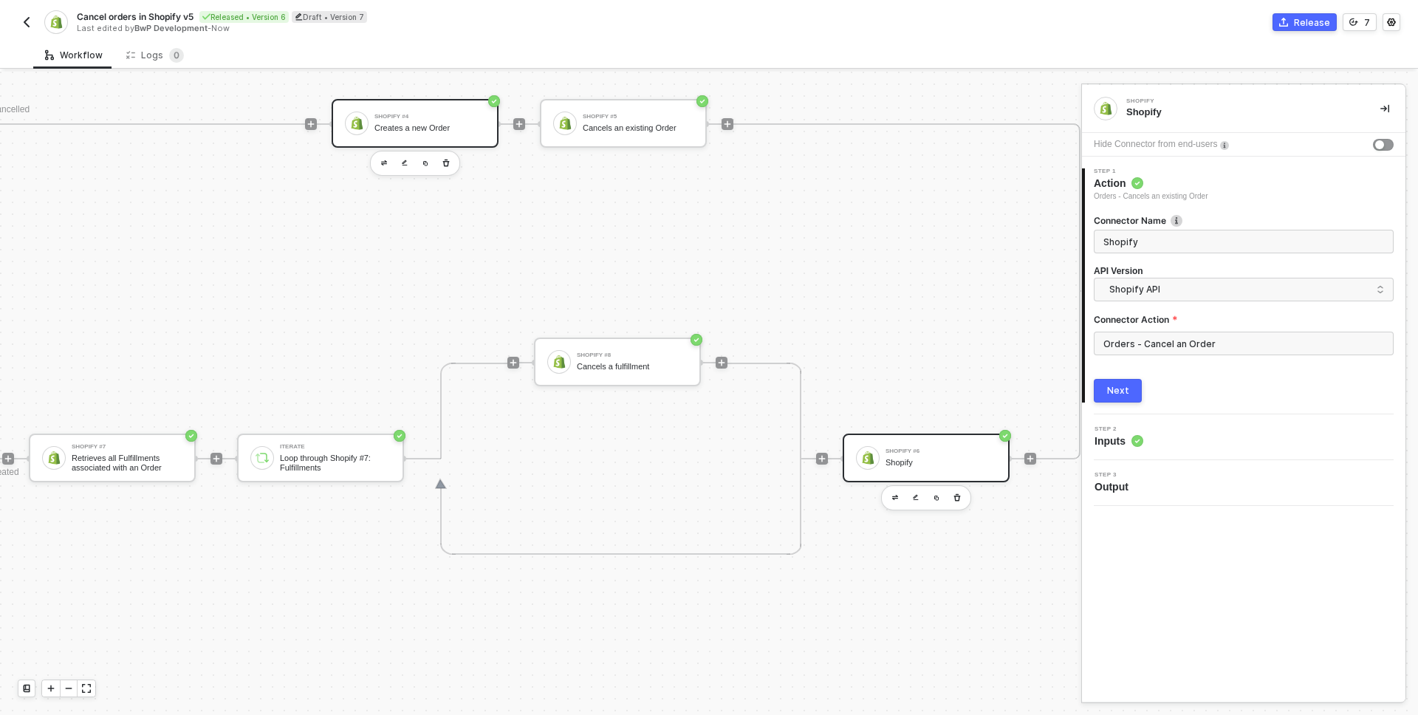
click at [390, 123] on div "Creates a new Order" at bounding box center [430, 128] width 111 height 10
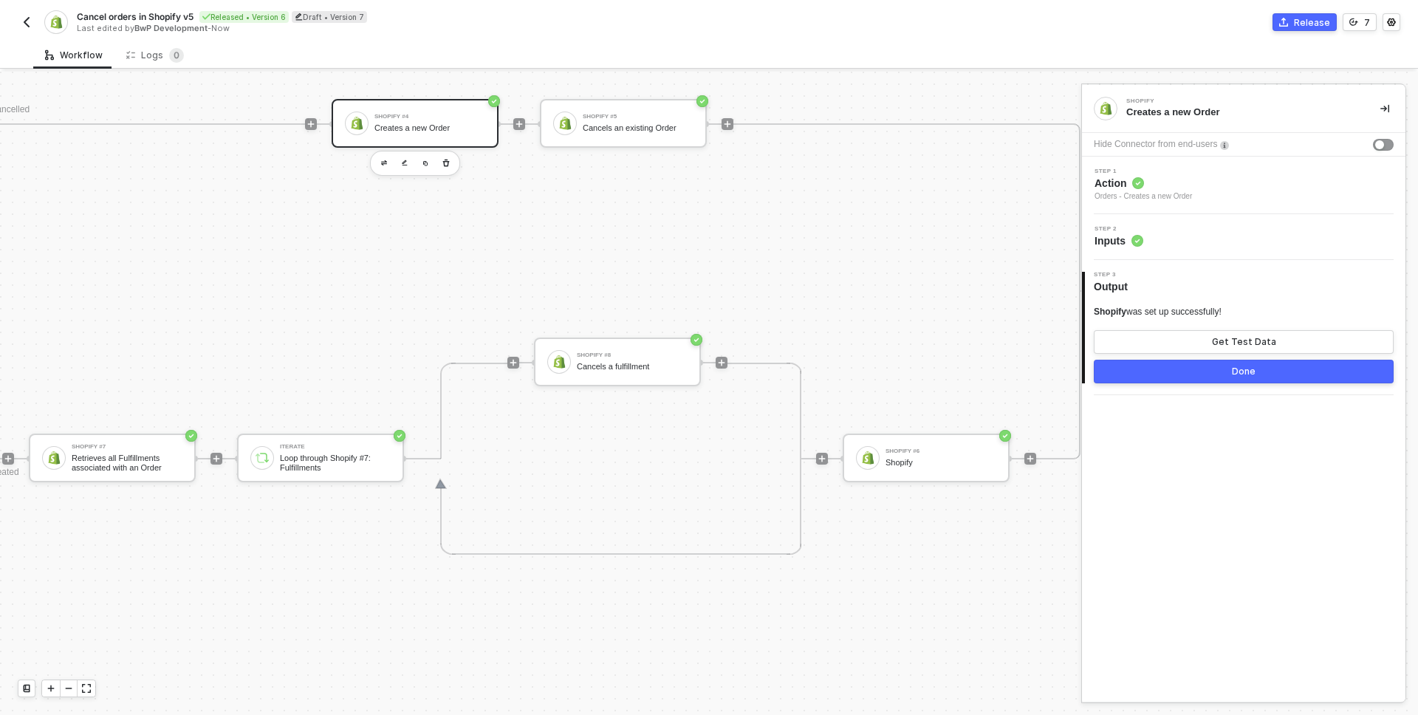
click at [1187, 202] on div "Step 1 Action Orders - Creates a new Order" at bounding box center [1244, 186] width 324 height 58
click at [624, 131] on div "Cancels an existing Order" at bounding box center [638, 128] width 111 height 10
click at [1175, 188] on span "Action" at bounding box center [1152, 183] width 115 height 15
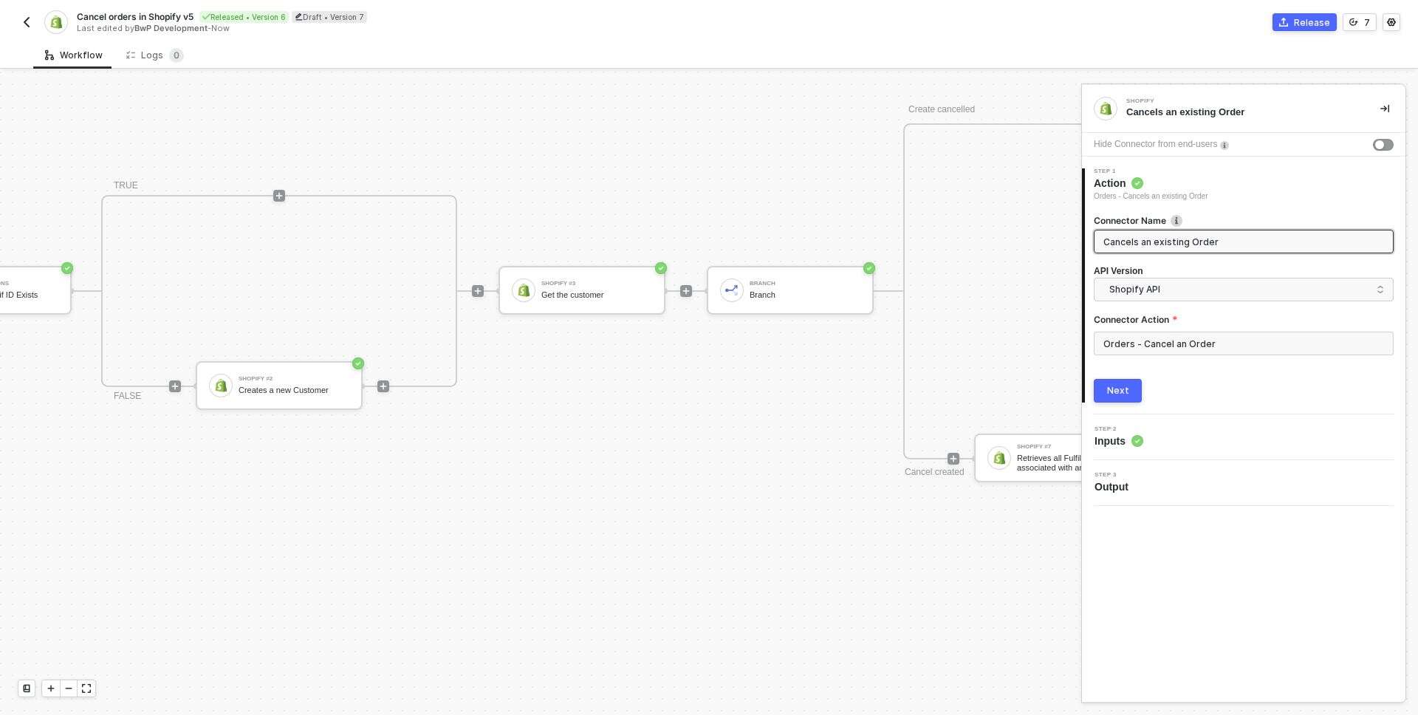
scroll to position [877, 0]
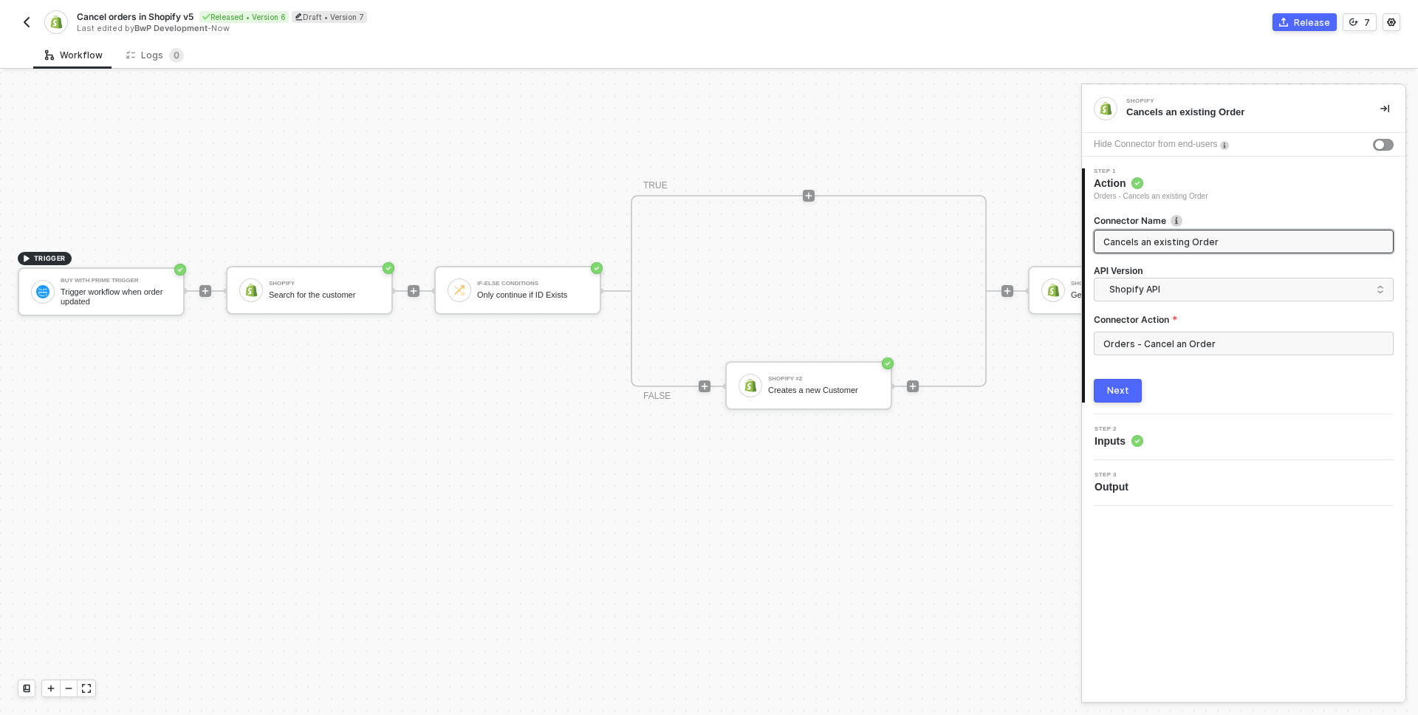
click at [27, 21] on img "button" at bounding box center [27, 22] width 12 height 12
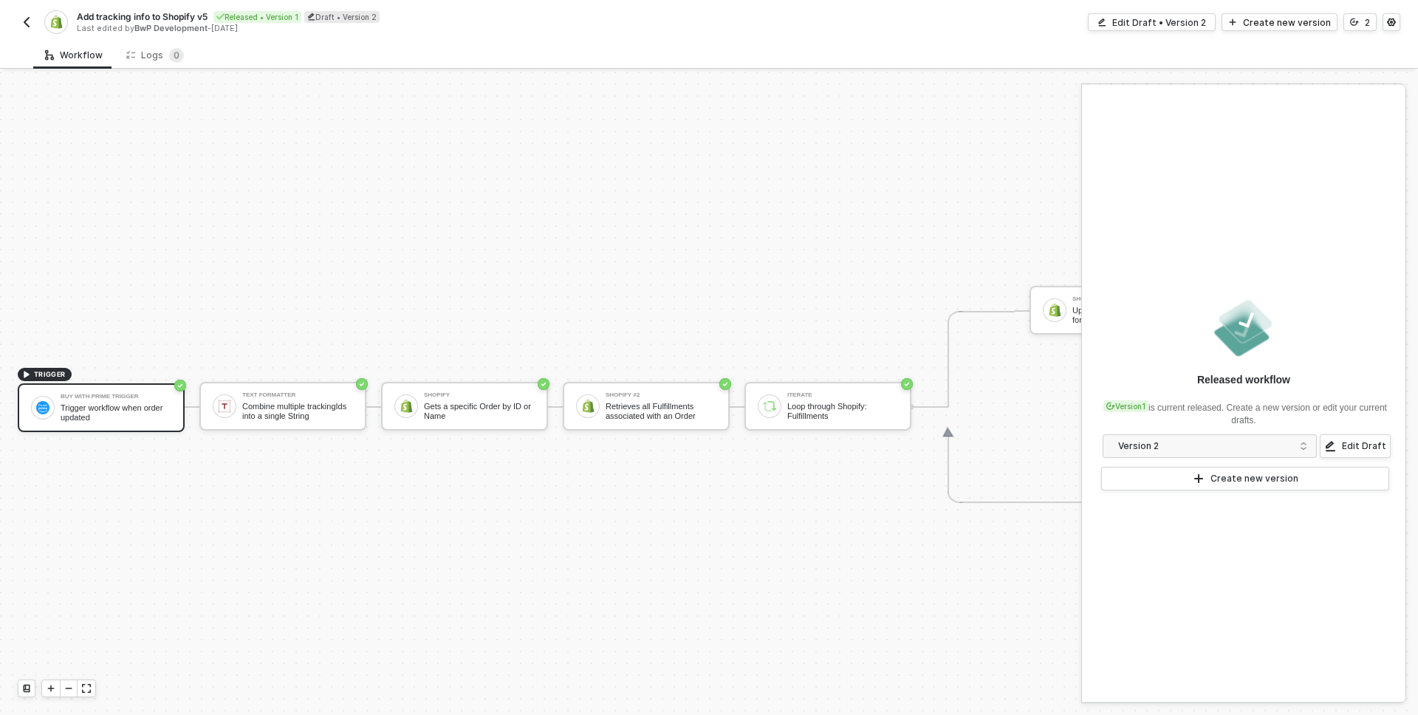
scroll to position [27, 0]
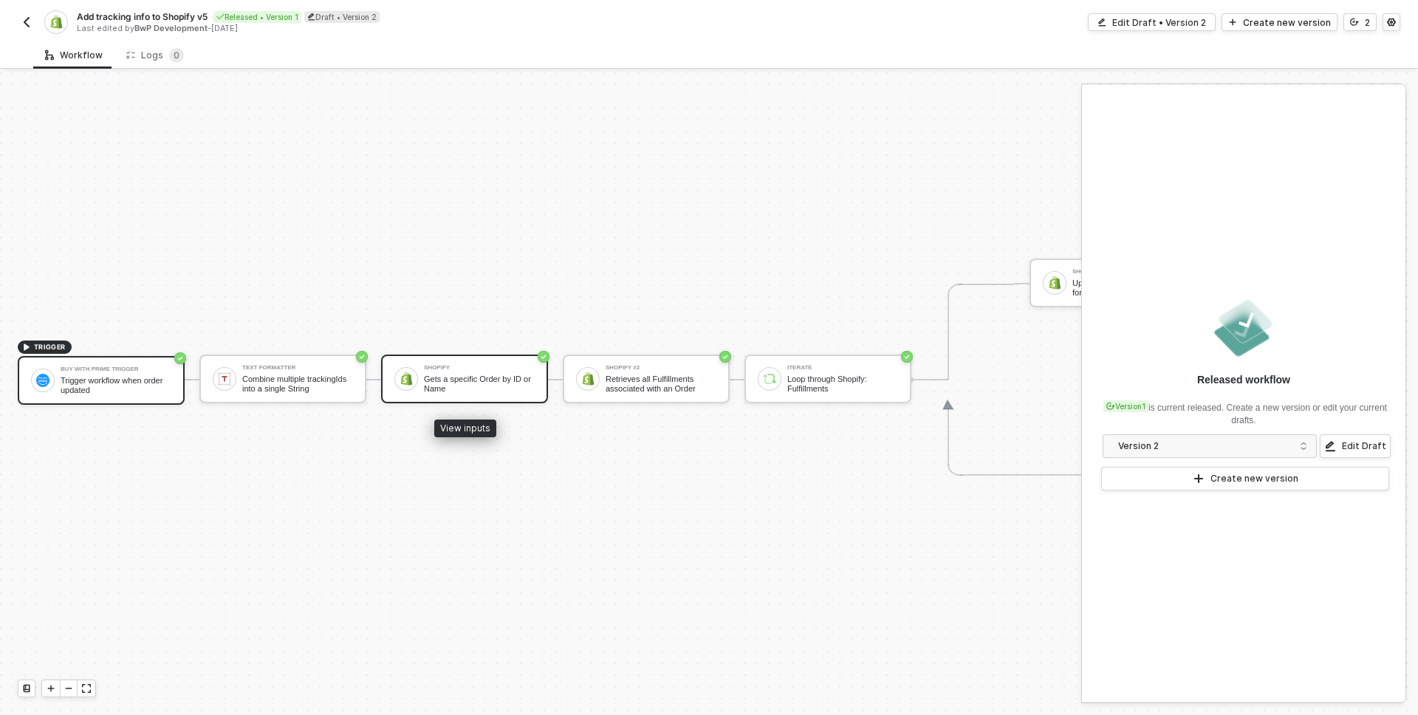
click at [433, 385] on div "Gets a specific Order by ID or Name" at bounding box center [479, 384] width 111 height 18
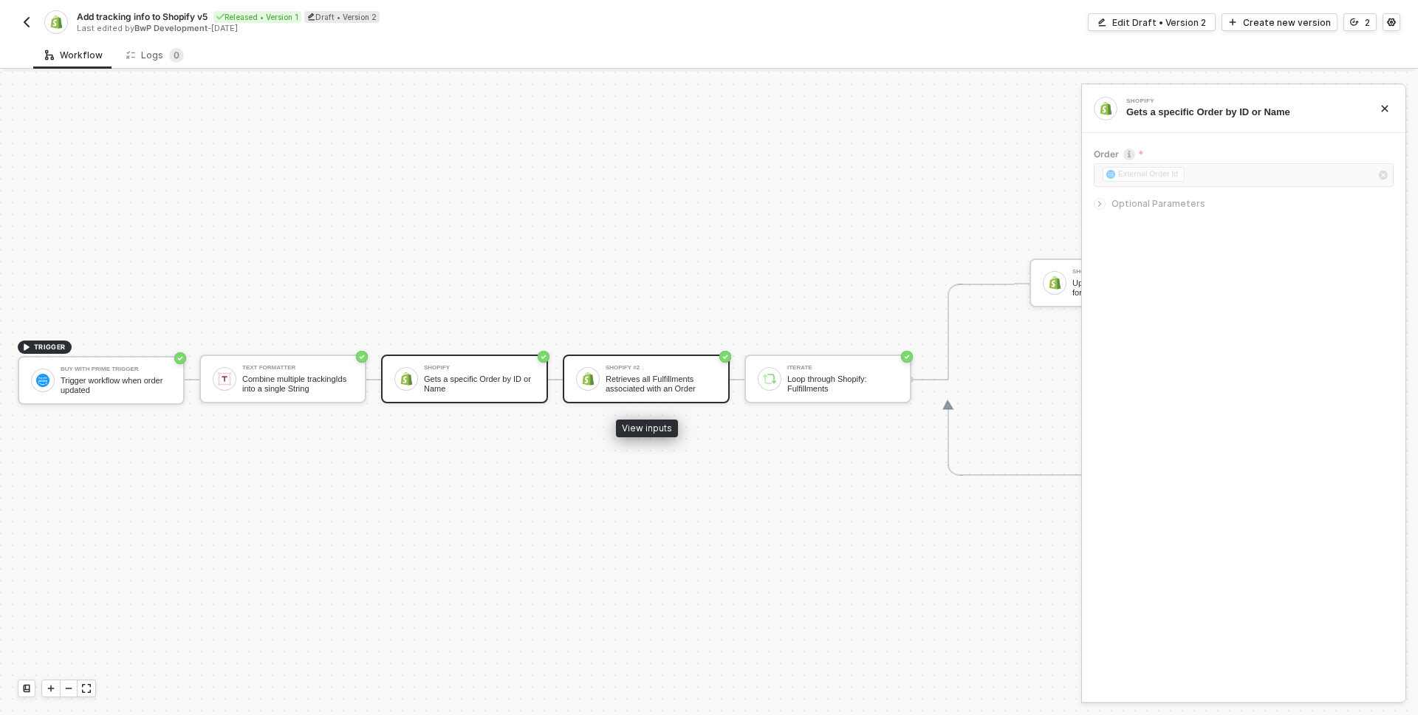
click at [648, 376] on div "Retrieves all Fulfillments associated with an Order" at bounding box center [661, 384] width 111 height 18
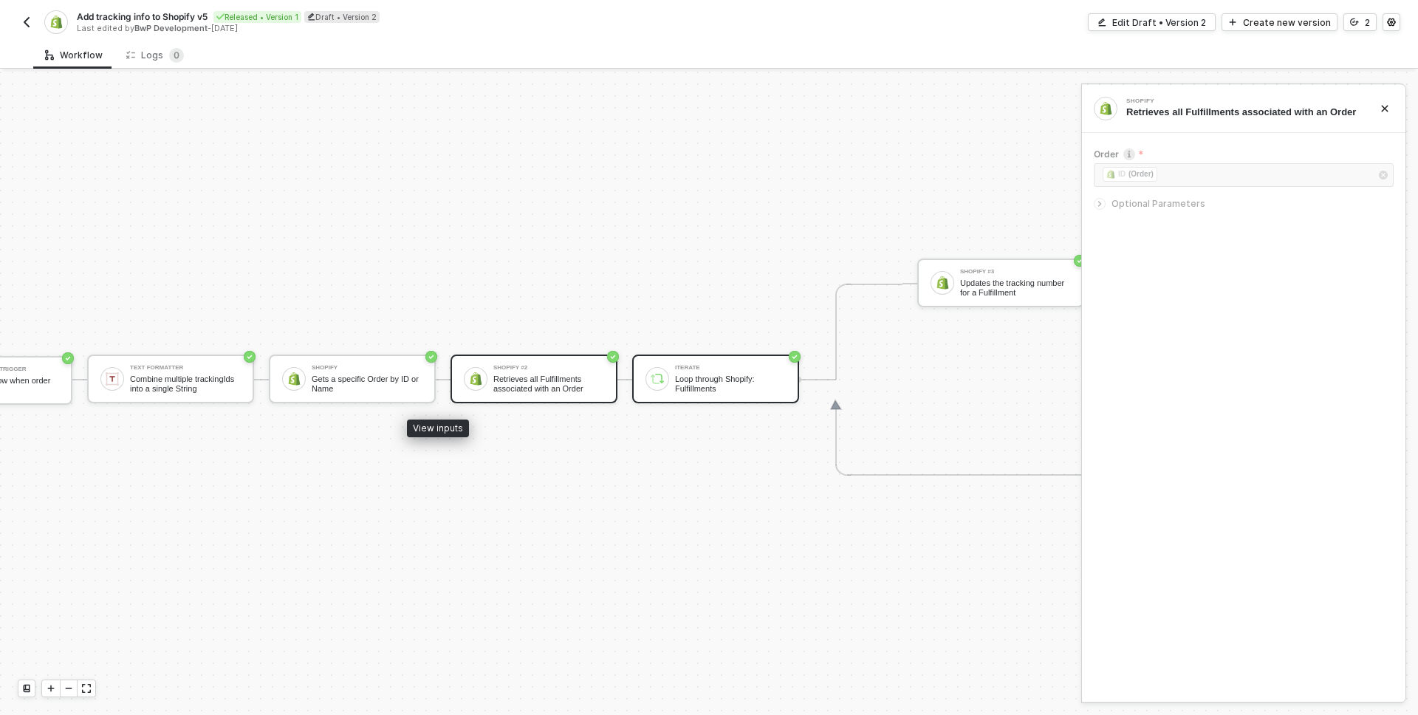
scroll to position [27, 211]
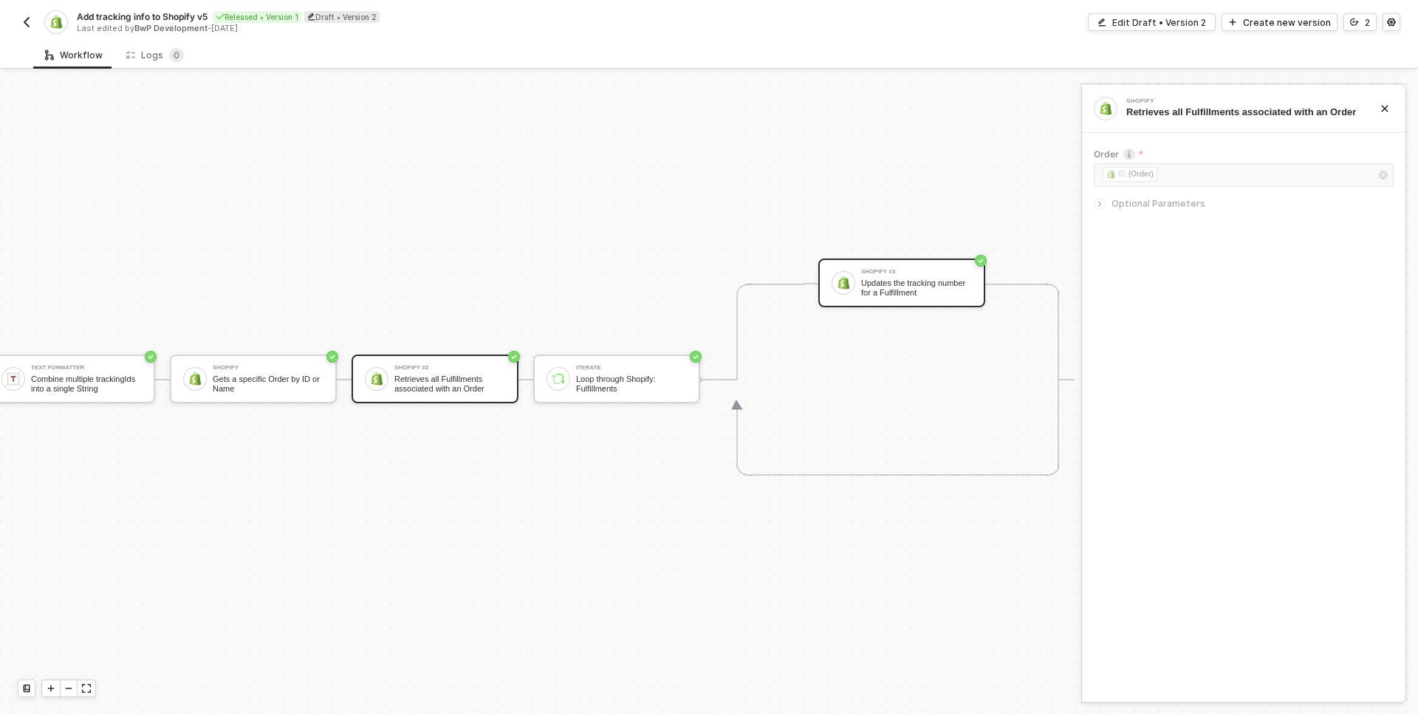
click at [887, 285] on div "Updates the tracking number for a Fulfillment" at bounding box center [916, 288] width 111 height 18
click at [32, 21] on img "button" at bounding box center [27, 22] width 12 height 12
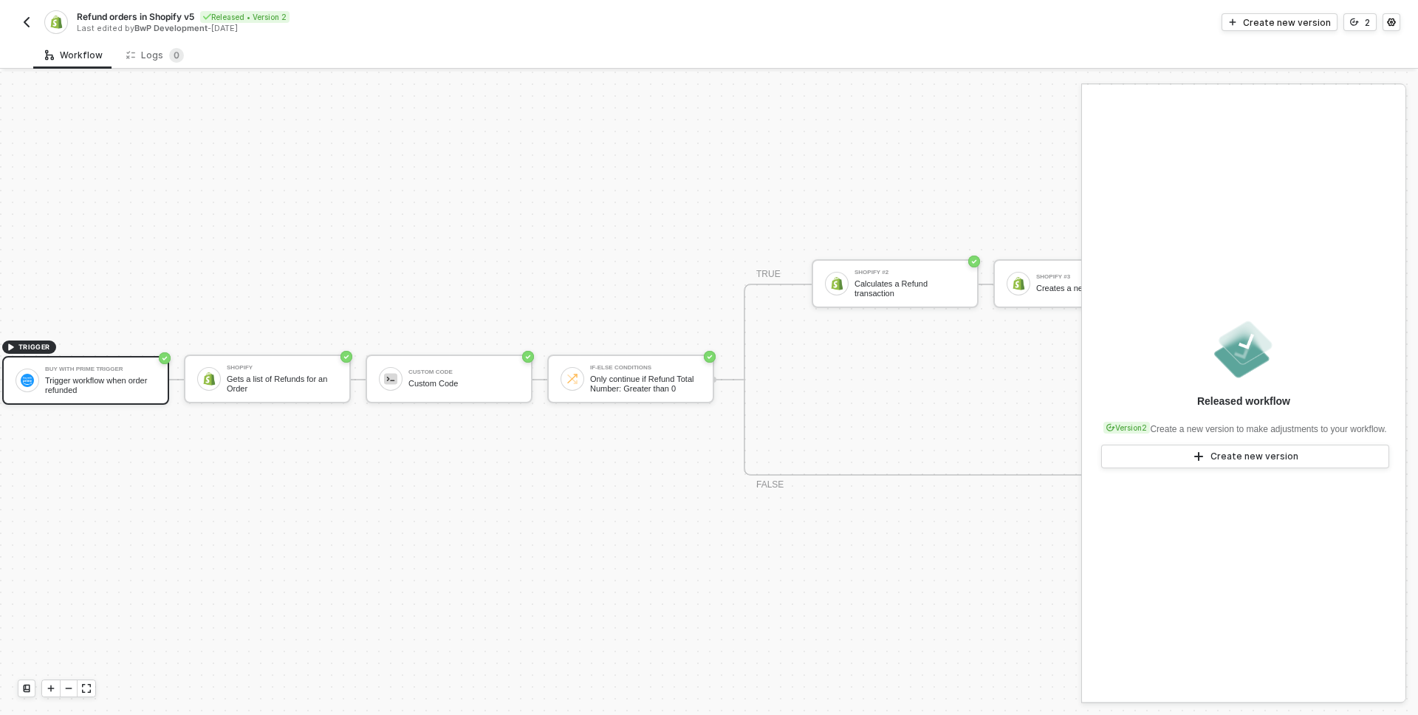
scroll to position [27, 0]
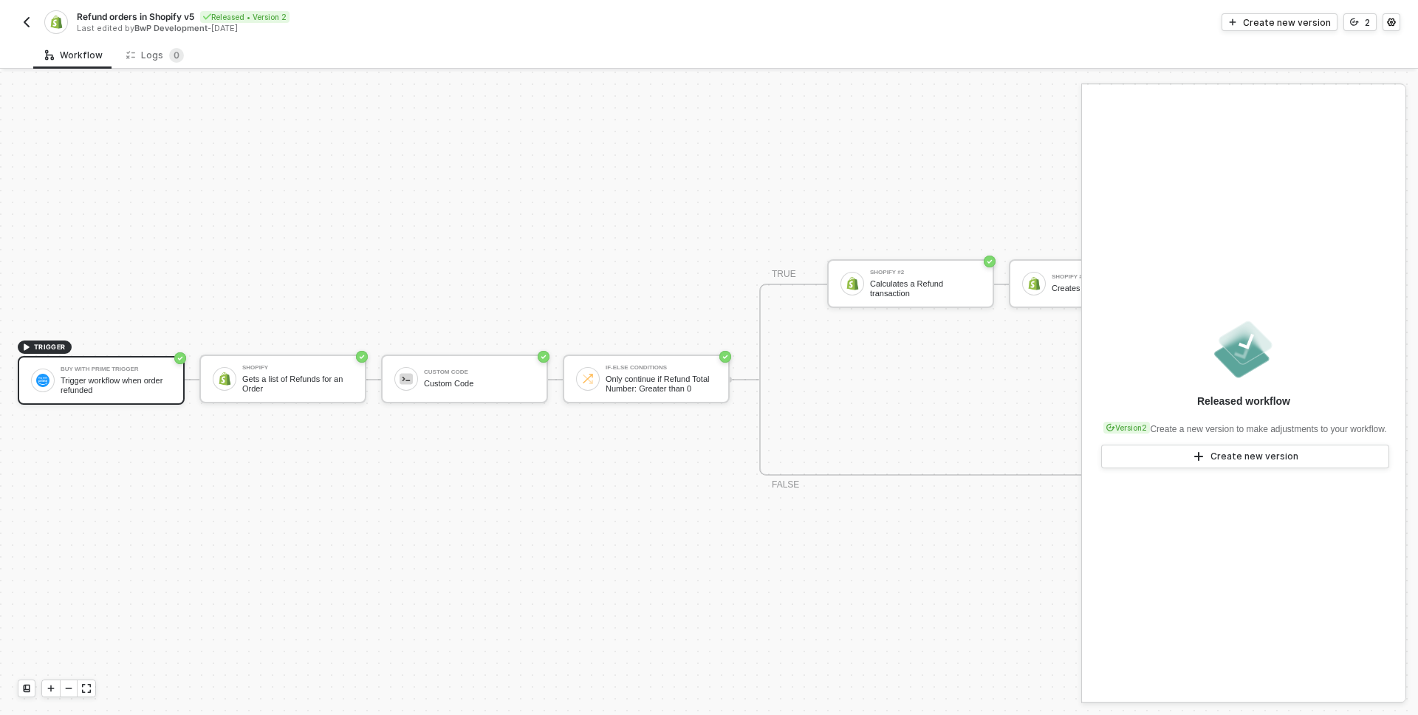
click at [27, 17] on img "button" at bounding box center [27, 22] width 12 height 12
